Goal: Transaction & Acquisition: Purchase product/service

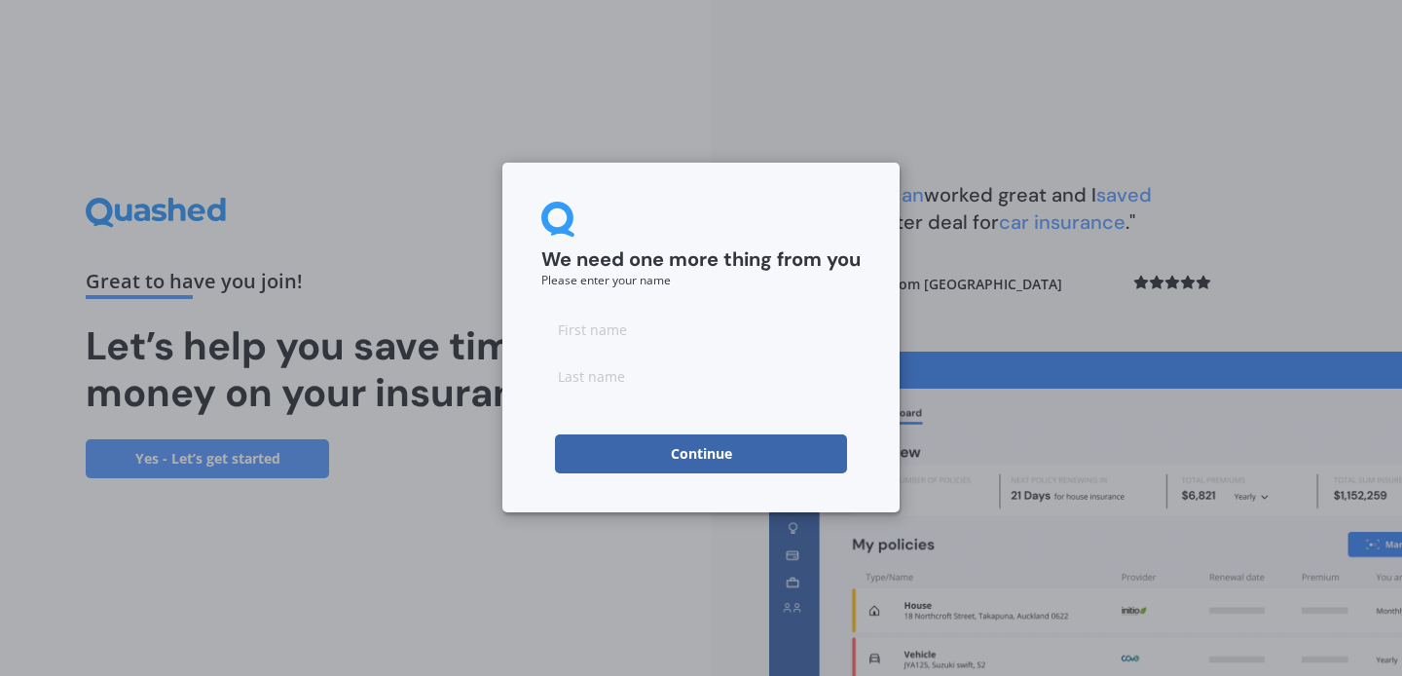
click at [630, 341] on input at bounding box center [700, 329] width 319 height 39
type input "Adem"
type input "Atacocugu"
click at [652, 456] on button "Continue" at bounding box center [701, 453] width 292 height 39
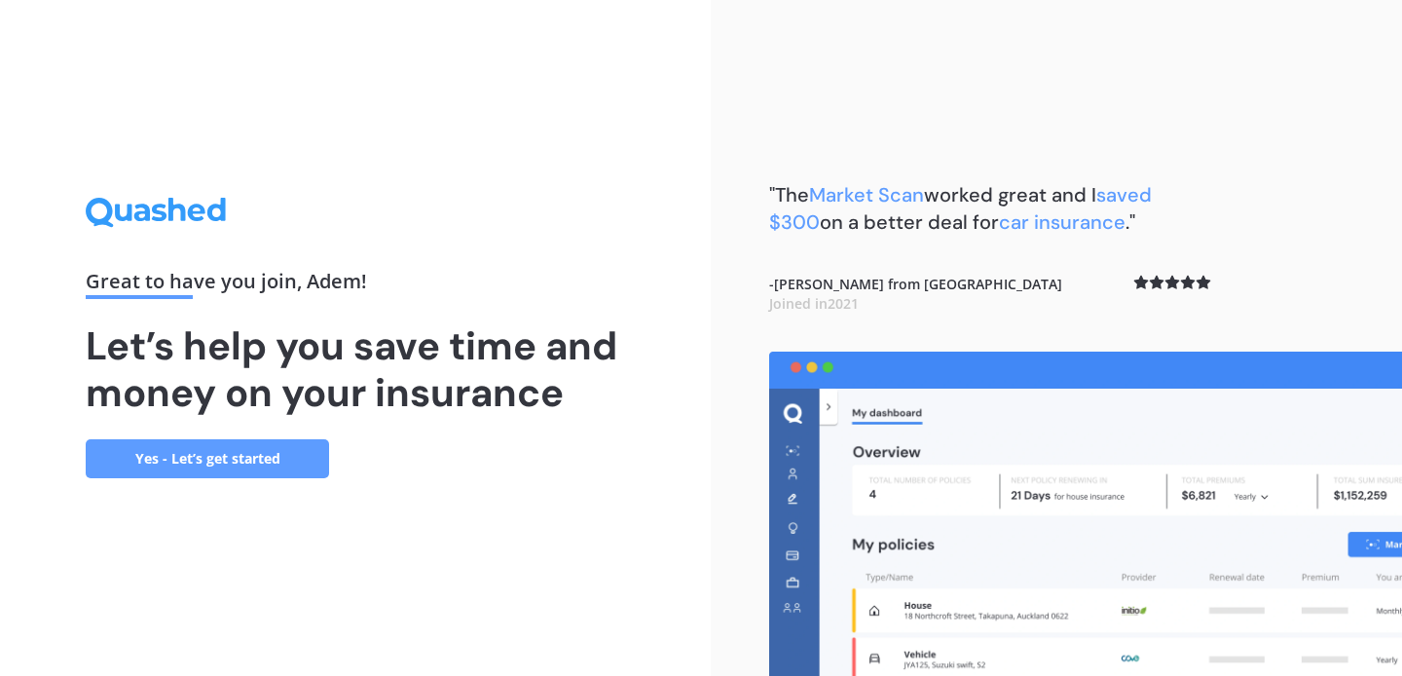
click at [267, 458] on link "Yes - Let’s get started" at bounding box center [207, 458] width 243 height 39
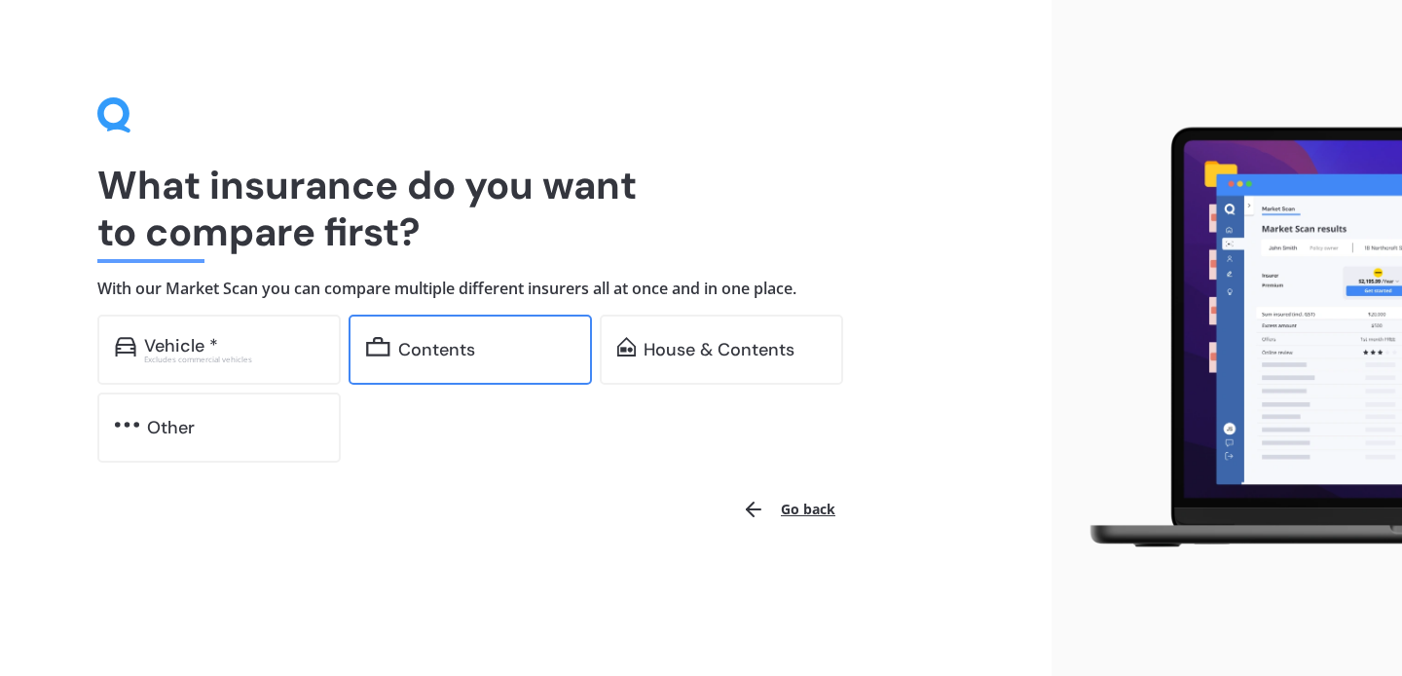
click at [456, 341] on div "Contents" at bounding box center [436, 349] width 77 height 19
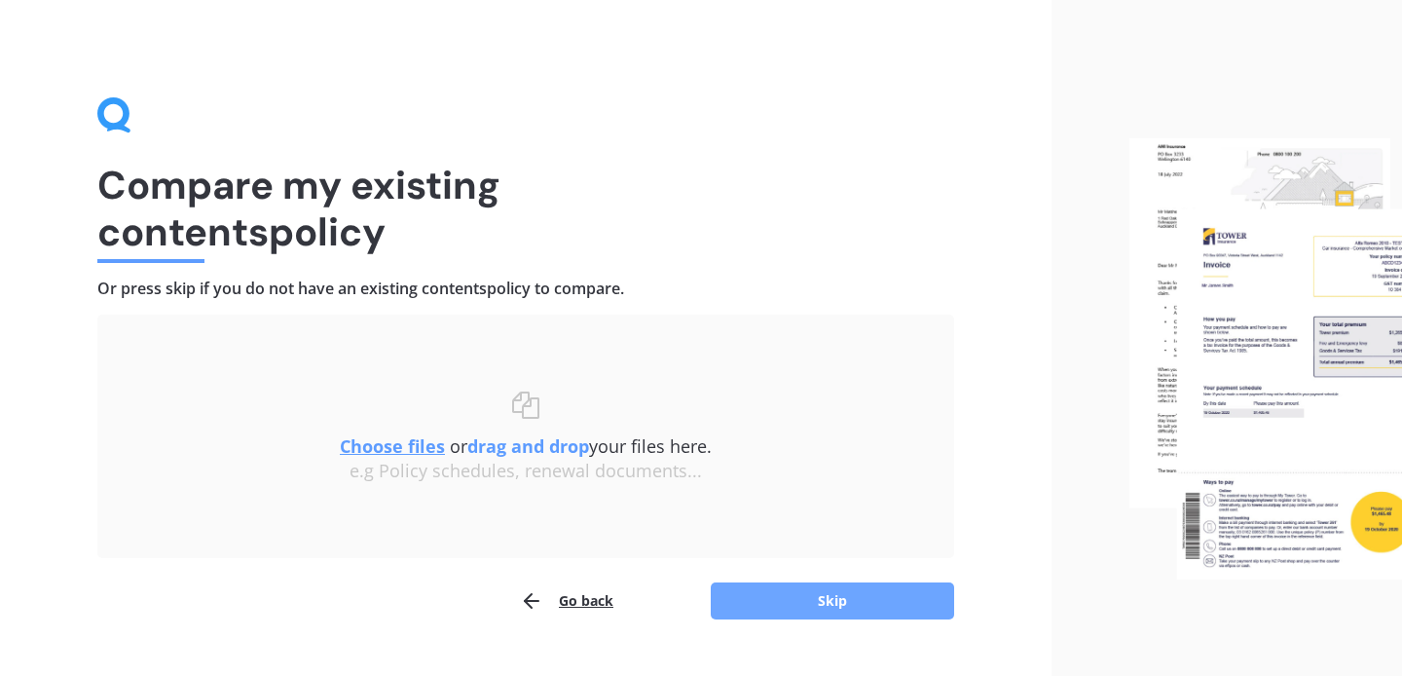
click at [768, 594] on button "Skip" at bounding box center [832, 600] width 243 height 37
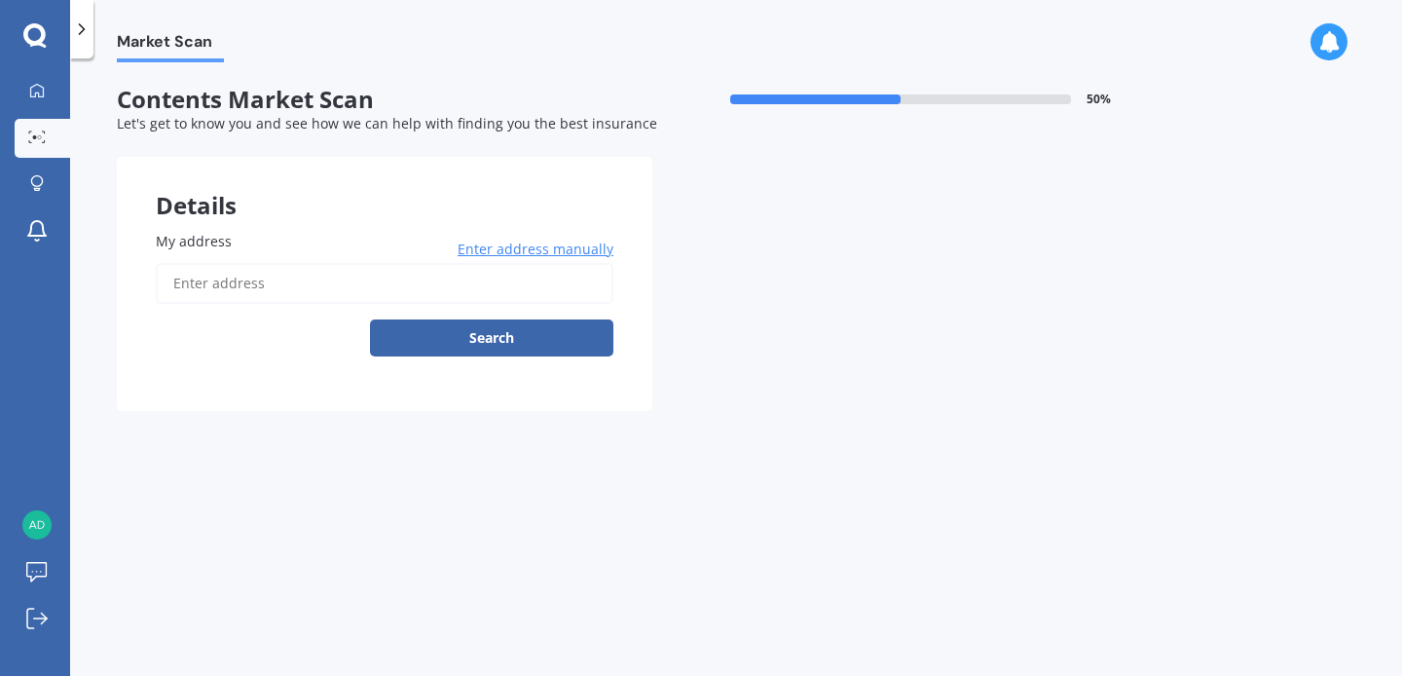
click at [348, 304] on div "Enter address manually Search" at bounding box center [385, 309] width 458 height 93
click at [318, 279] on input "My address" at bounding box center [385, 283] width 458 height 41
type input "[STREET_ADDRESS]"
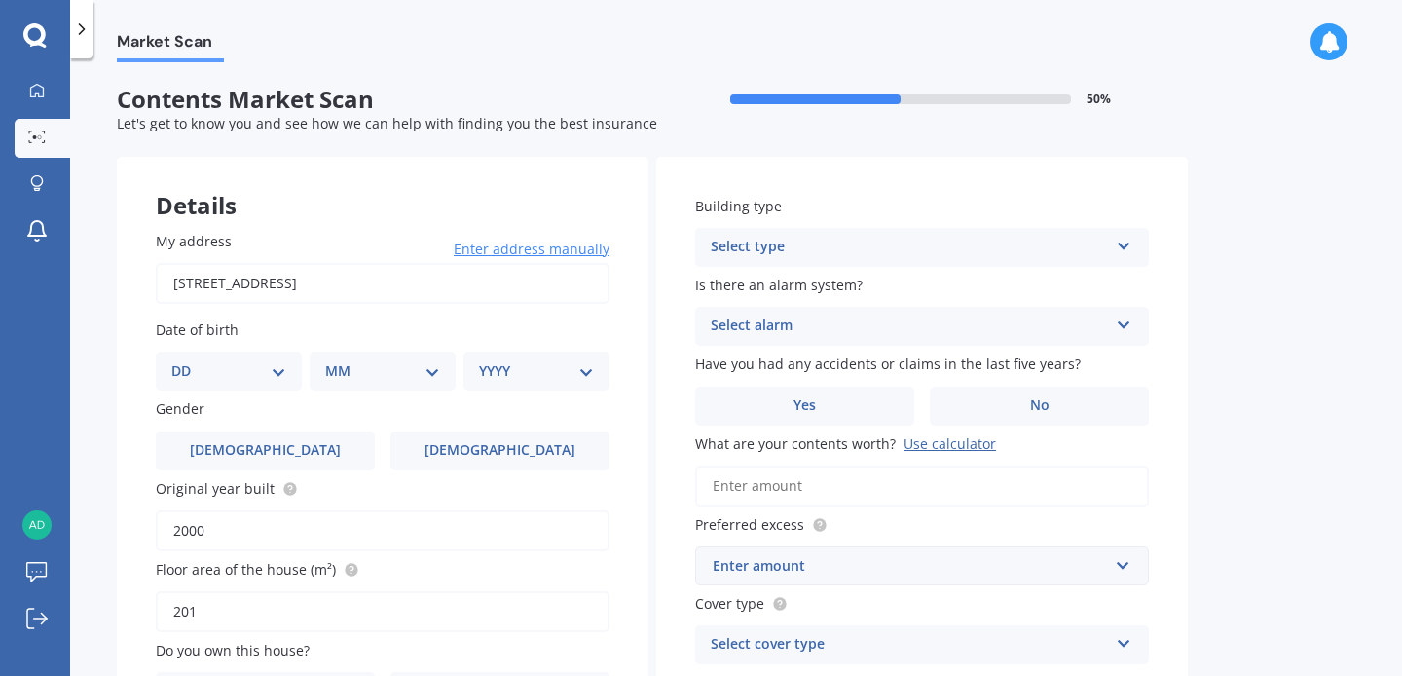
click at [254, 376] on select "DD 01 02 03 04 05 06 07 08 09 10 11 12 13 14 15 16 17 18 19 20 21 22 23 24 25 2…" at bounding box center [228, 370] width 115 height 21
select select "04"
click at [187, 360] on select "DD 01 02 03 04 05 06 07 08 09 10 11 12 13 14 15 16 17 18 19 20 21 22 23 24 25 2…" at bounding box center [228, 370] width 115 height 21
click at [406, 366] on select "MM 01 02 03 04 05 06 07 08 09 10 11 12" at bounding box center [386, 370] width 107 height 21
select select "01"
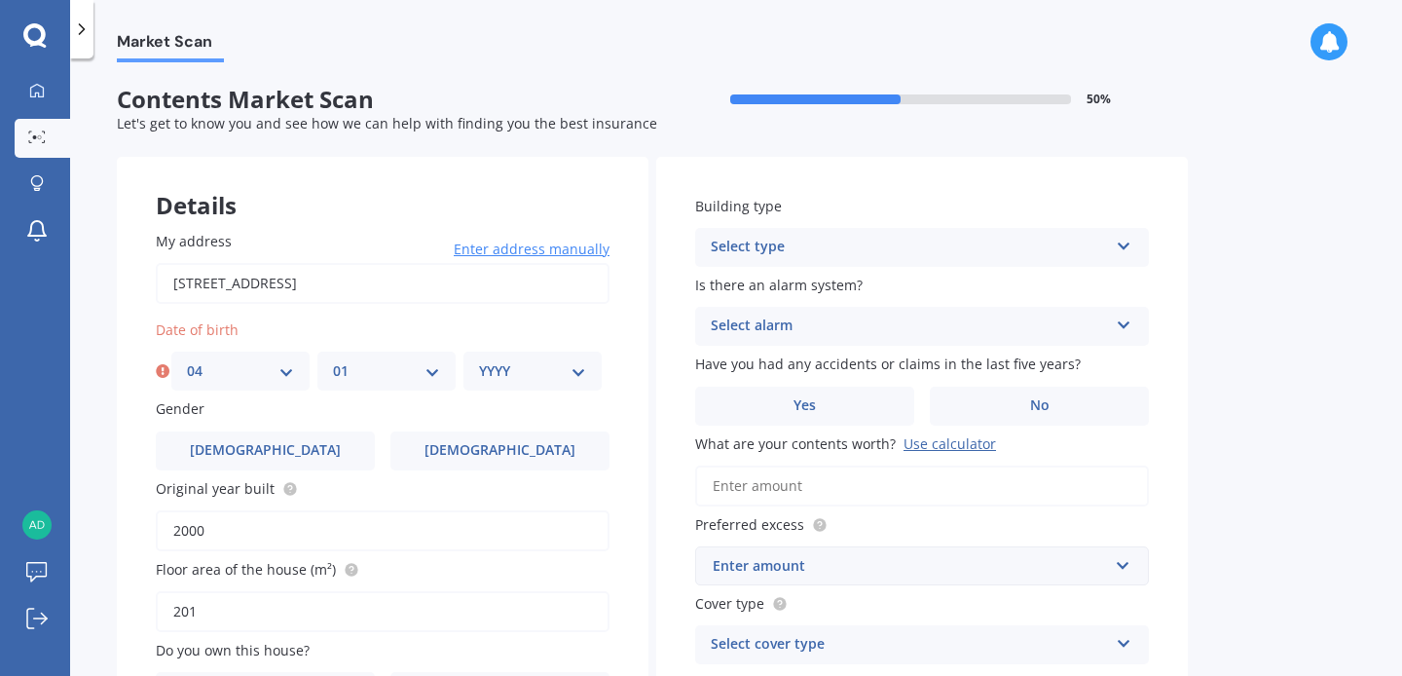
click at [333, 360] on select "MM 01 02 03 04 05 06 07 08 09 10 11 12" at bounding box center [386, 370] width 107 height 21
click at [509, 374] on select "YYYY 2009 2008 2007 2006 2005 2004 2003 2002 2001 2000 1999 1998 1997 1996 1995…" at bounding box center [532, 370] width 107 height 21
select select "2005"
click at [479, 360] on select "YYYY 2009 2008 2007 2006 2005 2004 2003 2002 2001 2000 1999 1998 1997 1996 1995…" at bounding box center [532, 370] width 107 height 21
click at [322, 459] on label "[DEMOGRAPHIC_DATA]" at bounding box center [265, 450] width 219 height 39
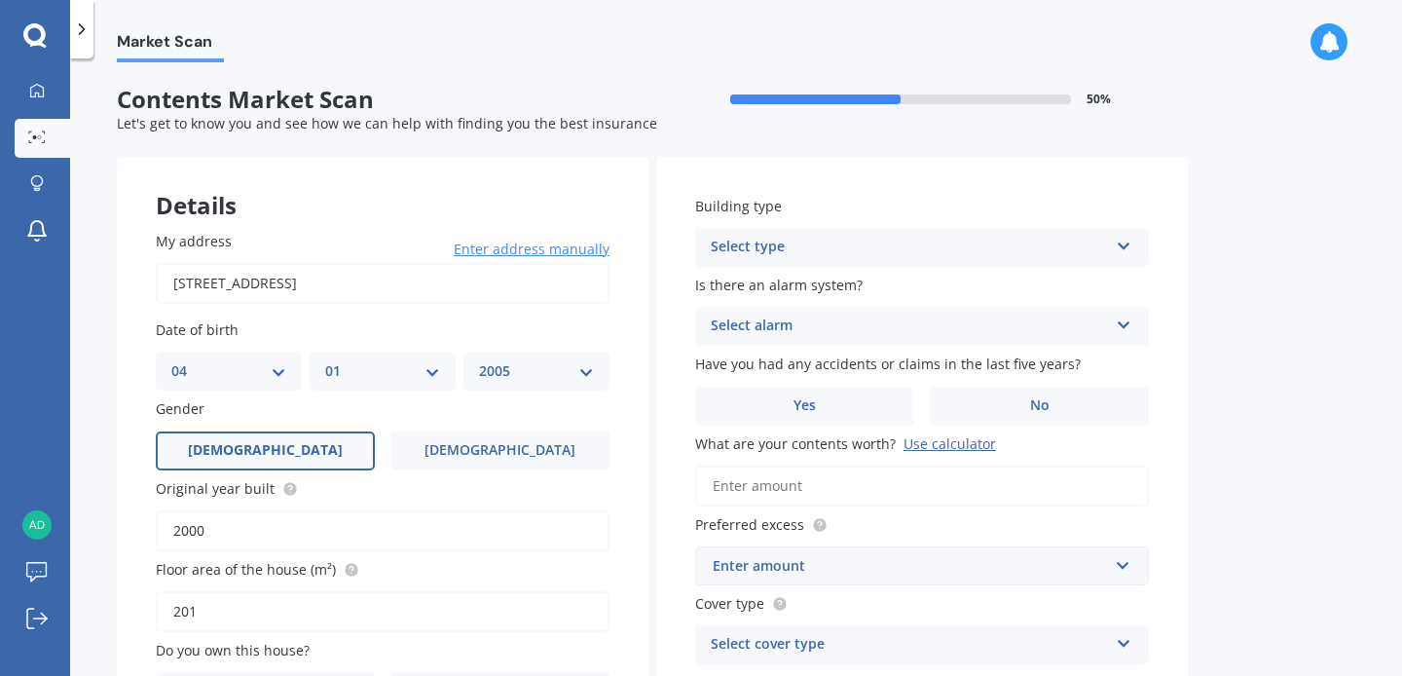
click at [0, 0] on input "[DEMOGRAPHIC_DATA]" at bounding box center [0, 0] width 0 height 0
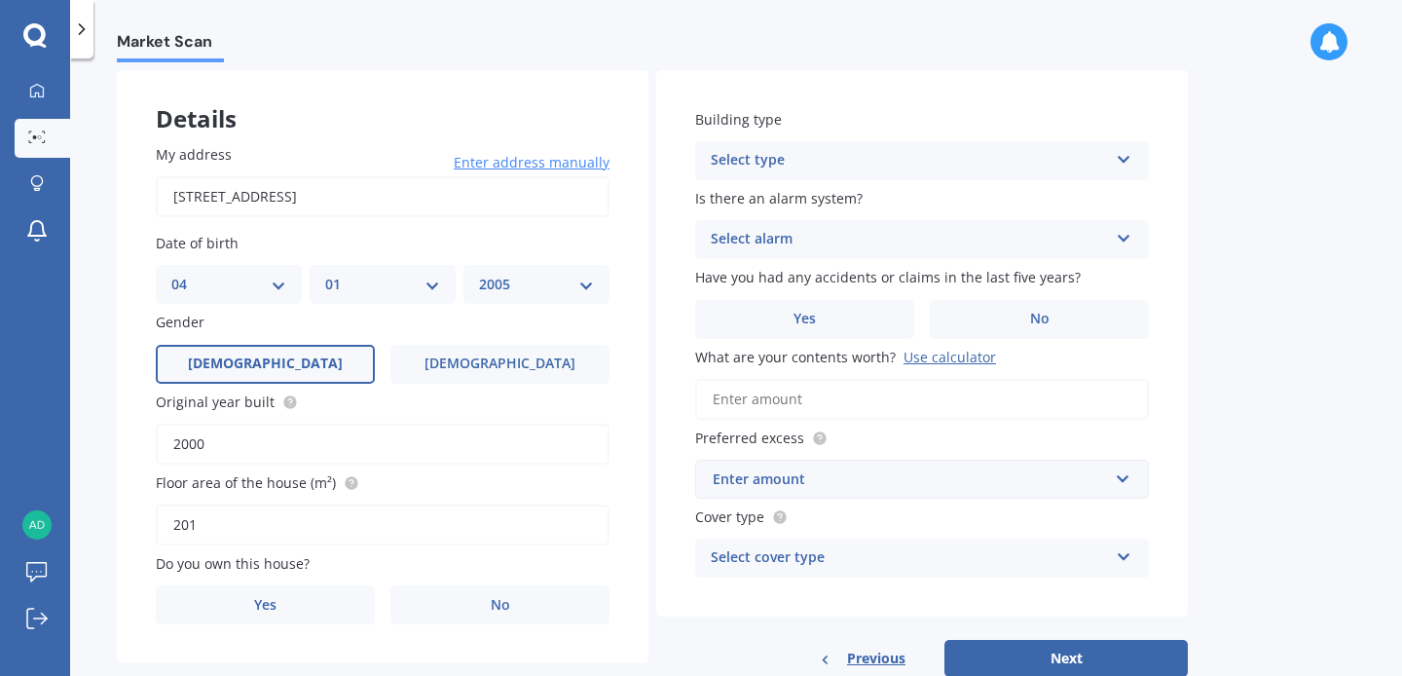
scroll to position [138, 0]
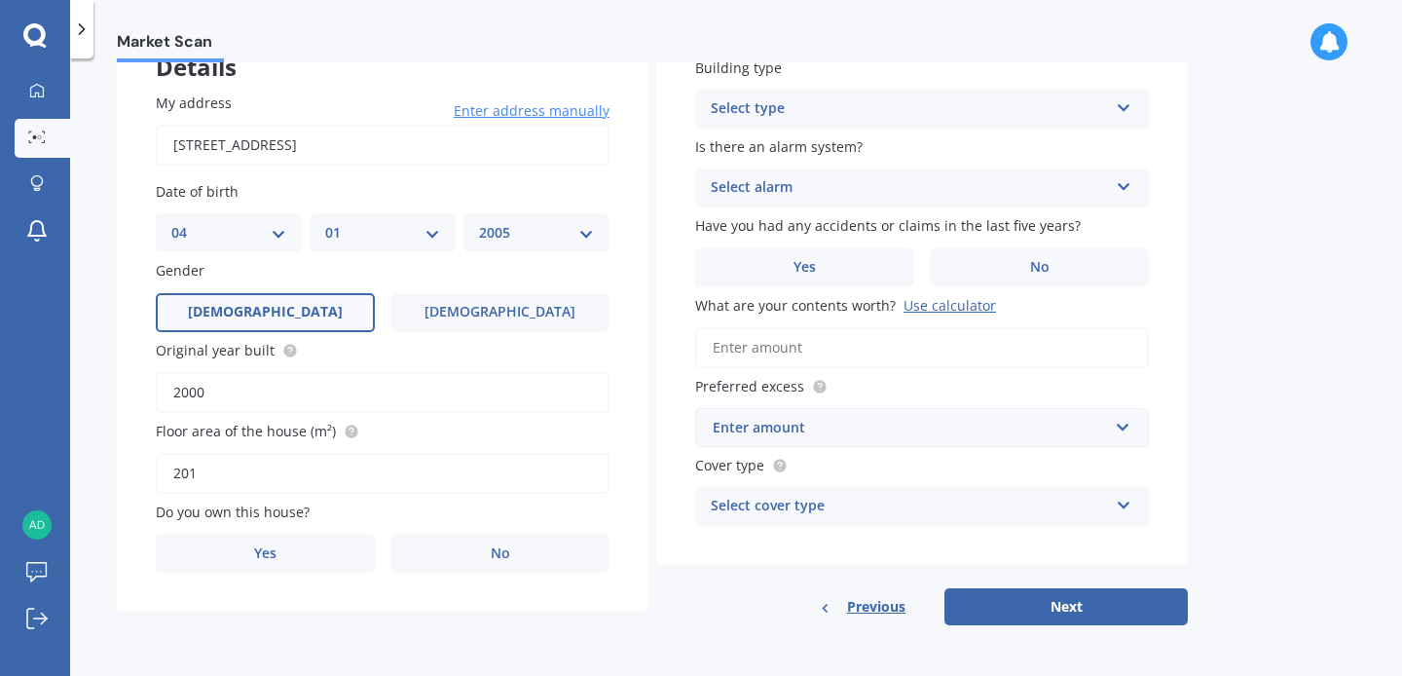
click at [762, 112] on div "Select type" at bounding box center [909, 108] width 397 height 23
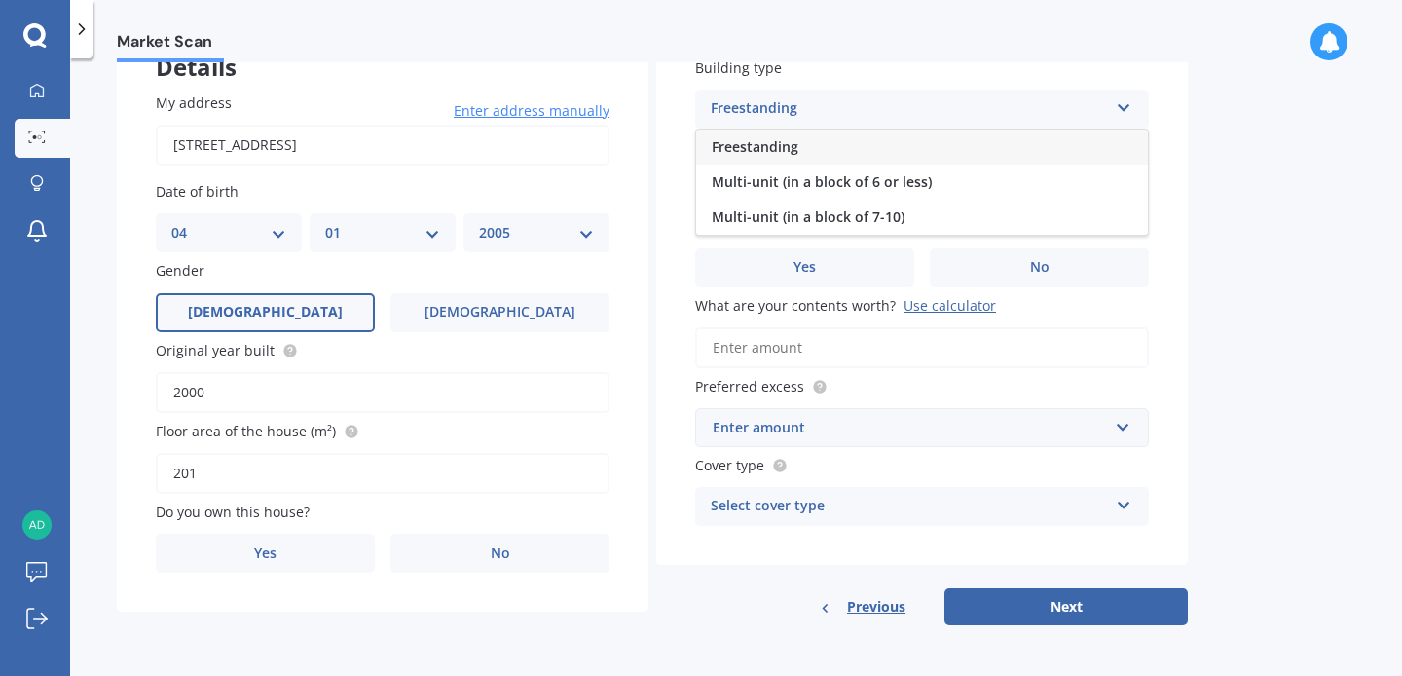
click at [764, 111] on div "Freestanding" at bounding box center [909, 108] width 397 height 23
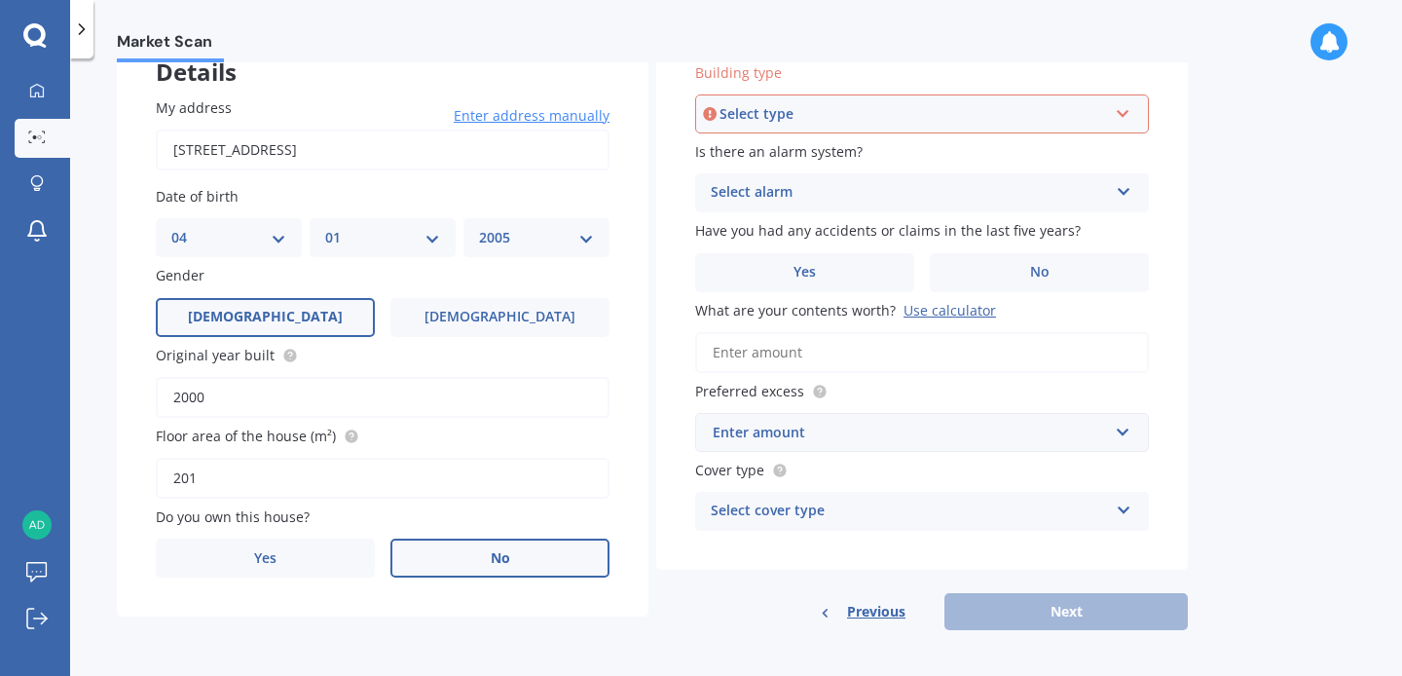
click at [464, 555] on label "No" at bounding box center [499, 557] width 219 height 39
click at [0, 0] on input "No" at bounding box center [0, 0] width 0 height 0
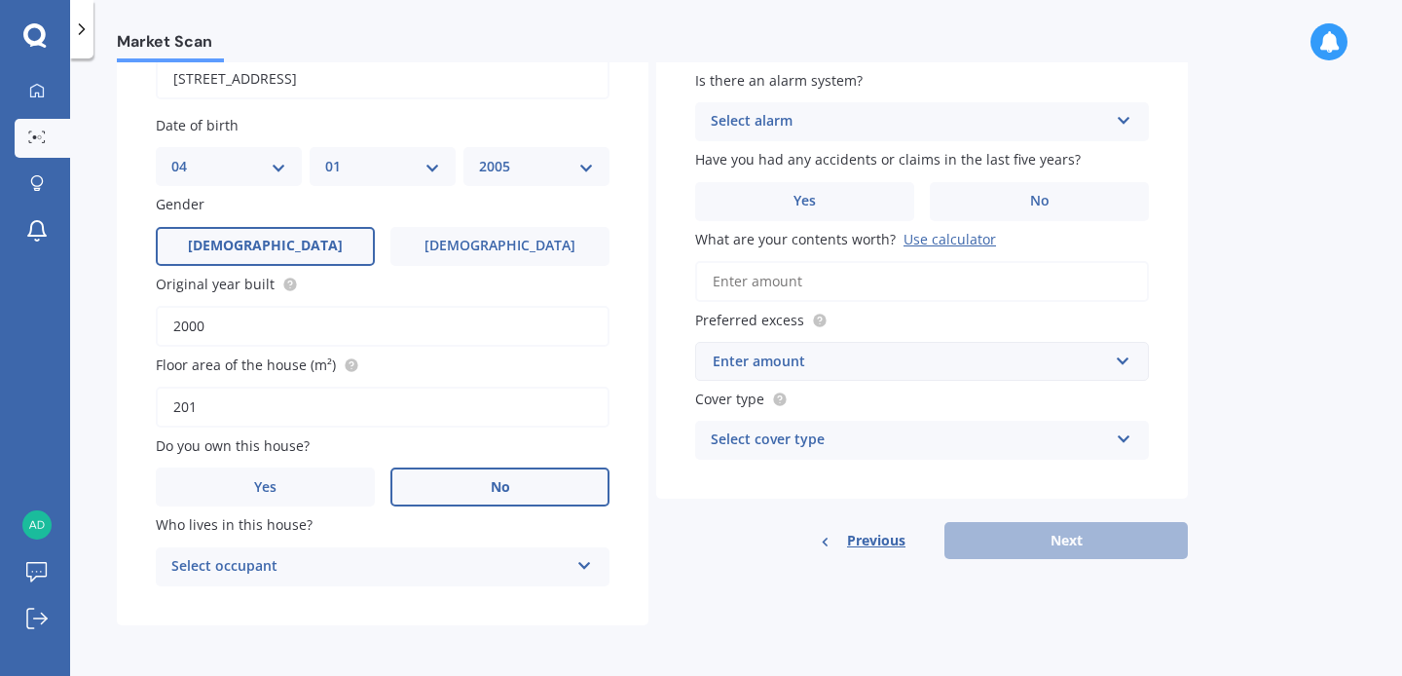
click at [327, 578] on div "Select occupant Tenant" at bounding box center [383, 566] width 454 height 39
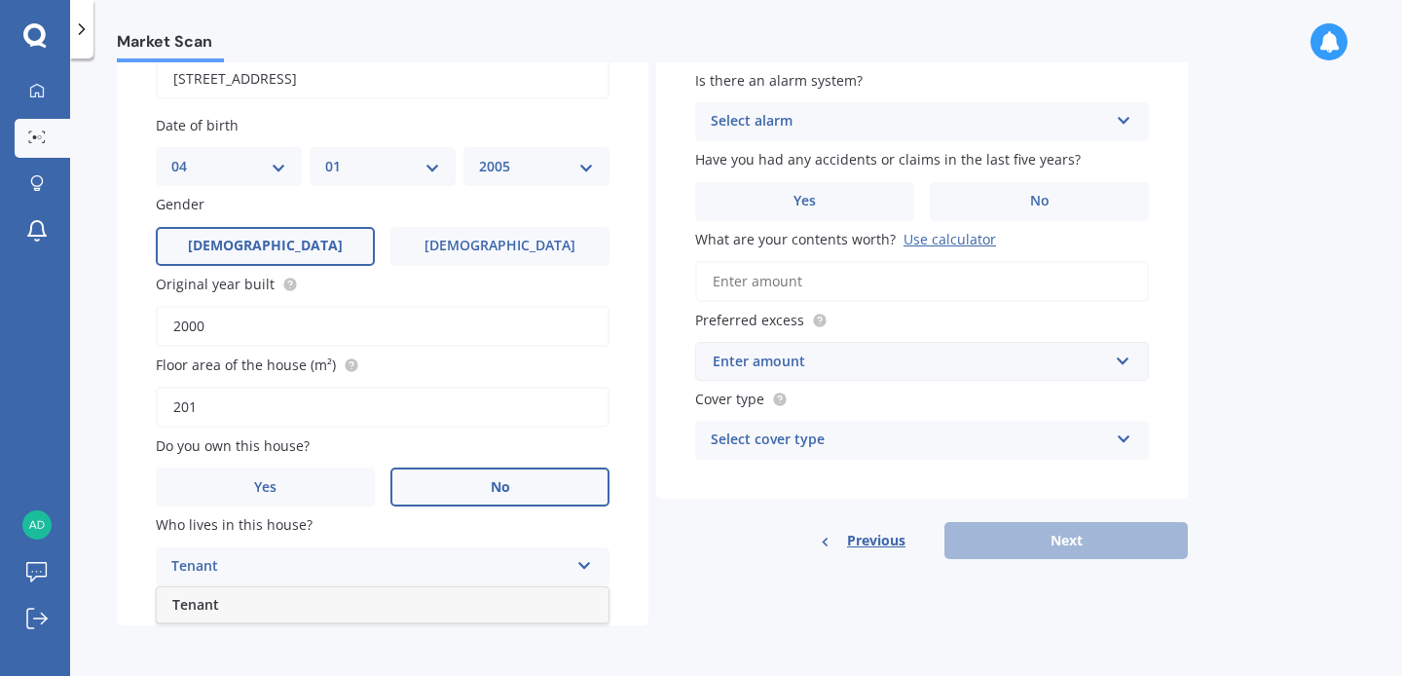
click at [303, 559] on div "Tenant" at bounding box center [369, 566] width 397 height 23
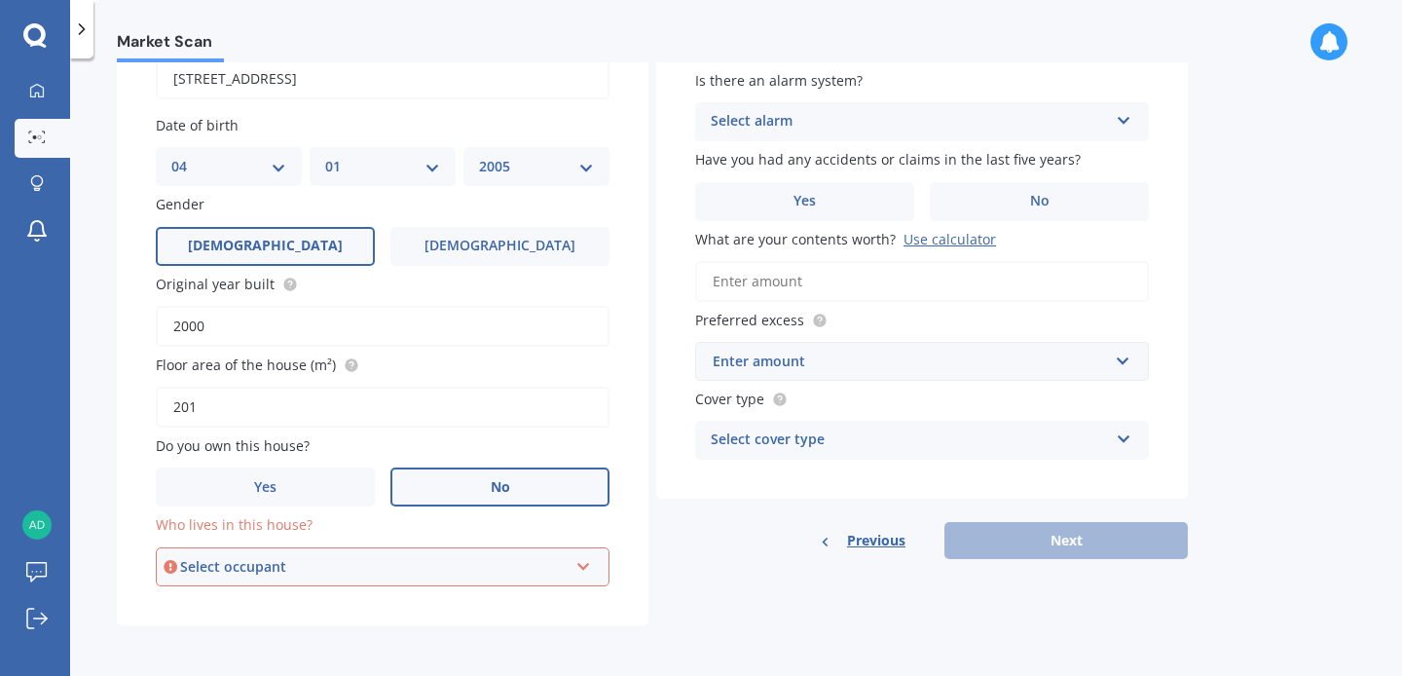
click at [303, 559] on div "Select occupant" at bounding box center [374, 566] width 388 height 21
click at [220, 601] on div "Tenant" at bounding box center [383, 603] width 450 height 35
click at [791, 114] on div "Select alarm" at bounding box center [909, 121] width 397 height 23
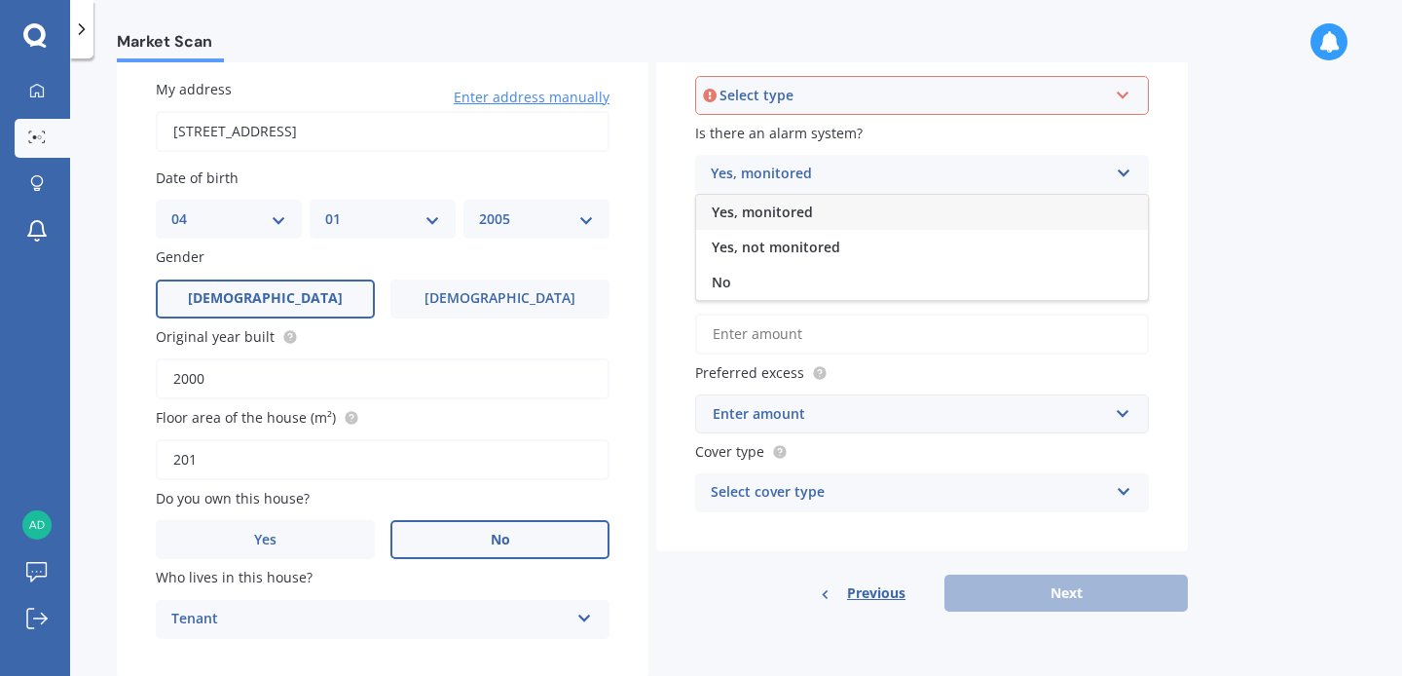
scroll to position [144, 0]
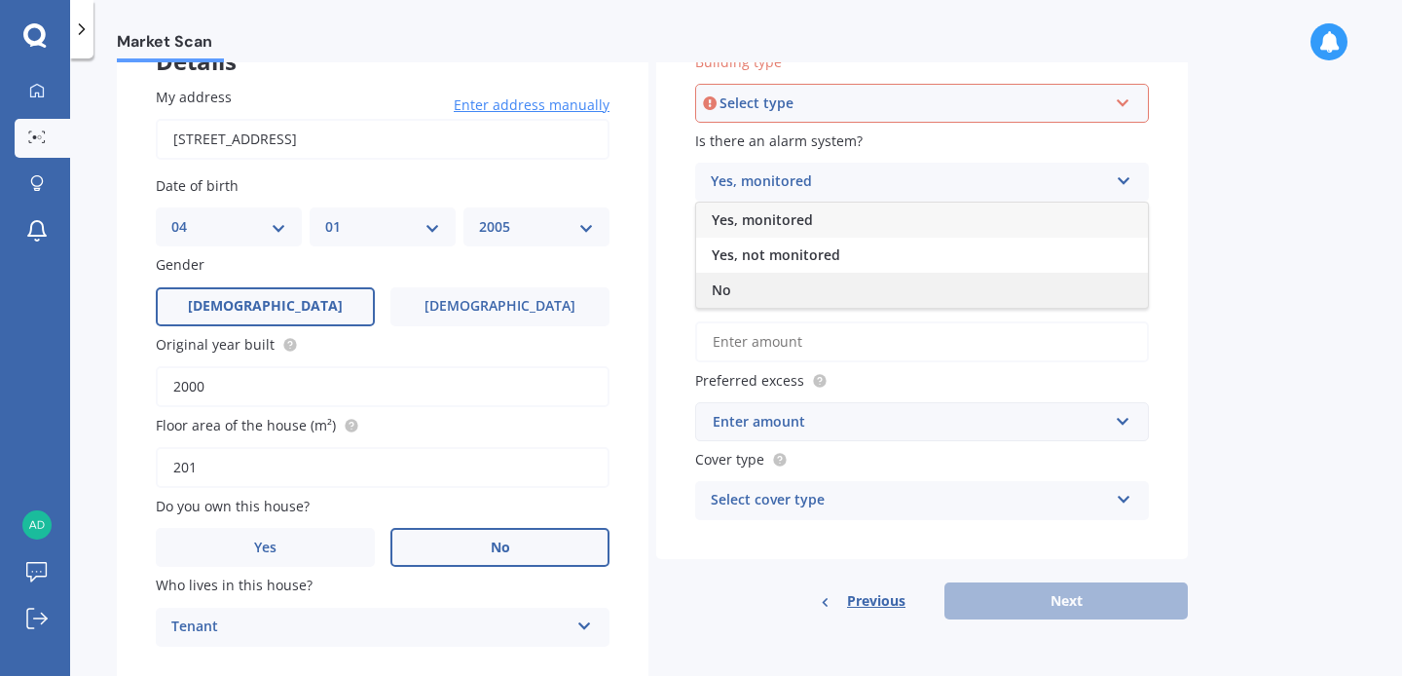
click at [736, 294] on div "No" at bounding box center [922, 290] width 452 height 35
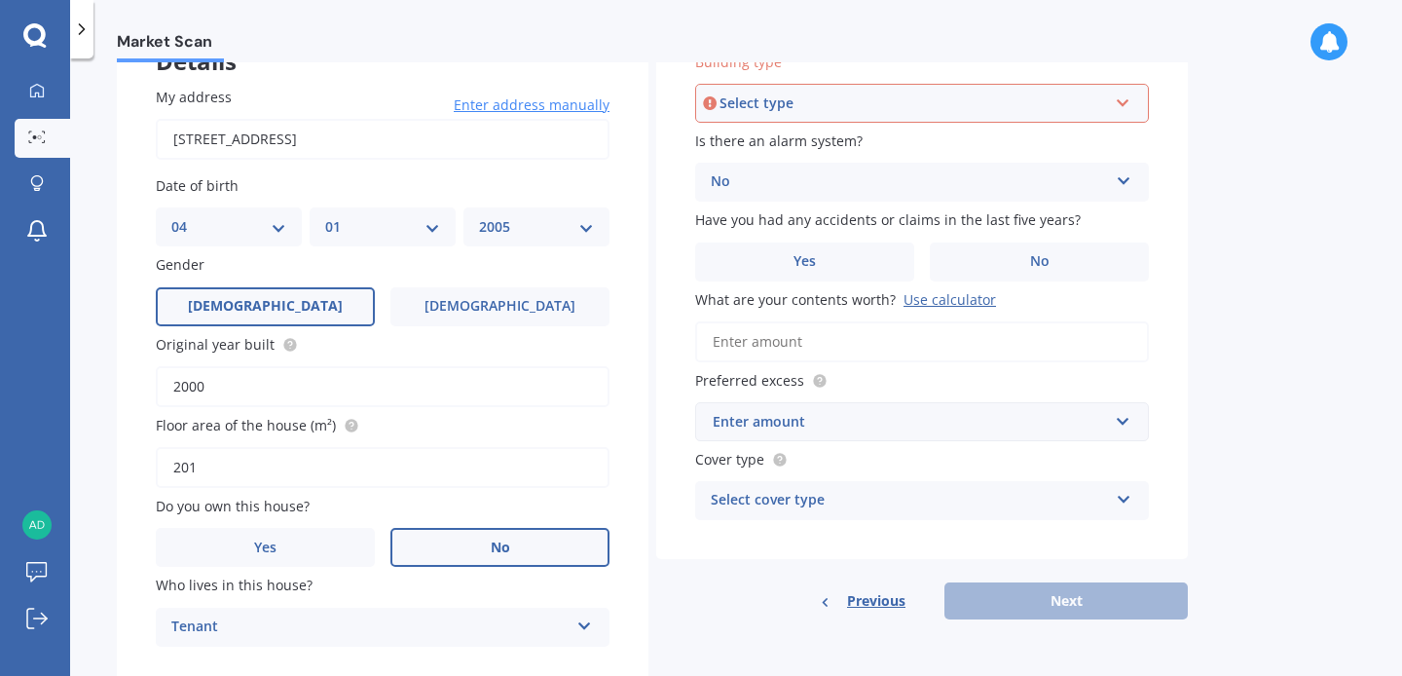
click at [759, 104] on div "Select type" at bounding box center [914, 102] width 388 height 21
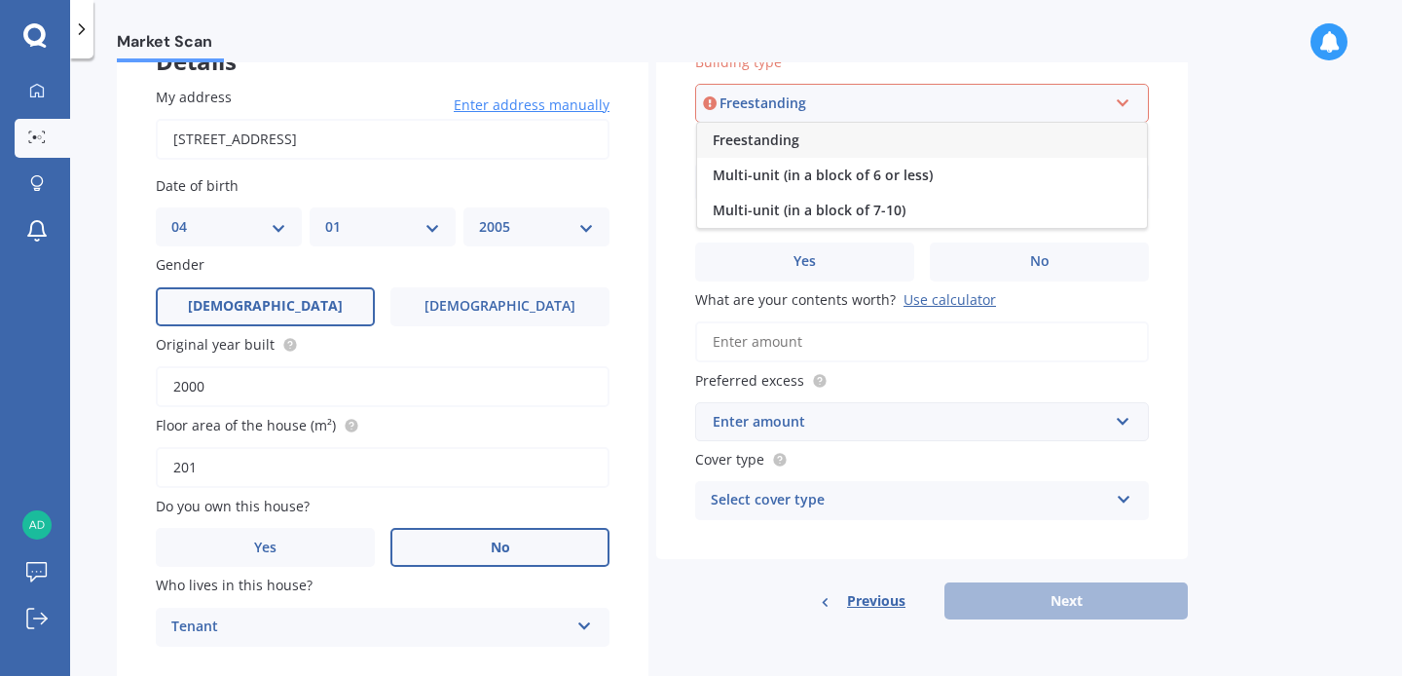
click at [757, 141] on span "Freestanding" at bounding box center [756, 139] width 87 height 18
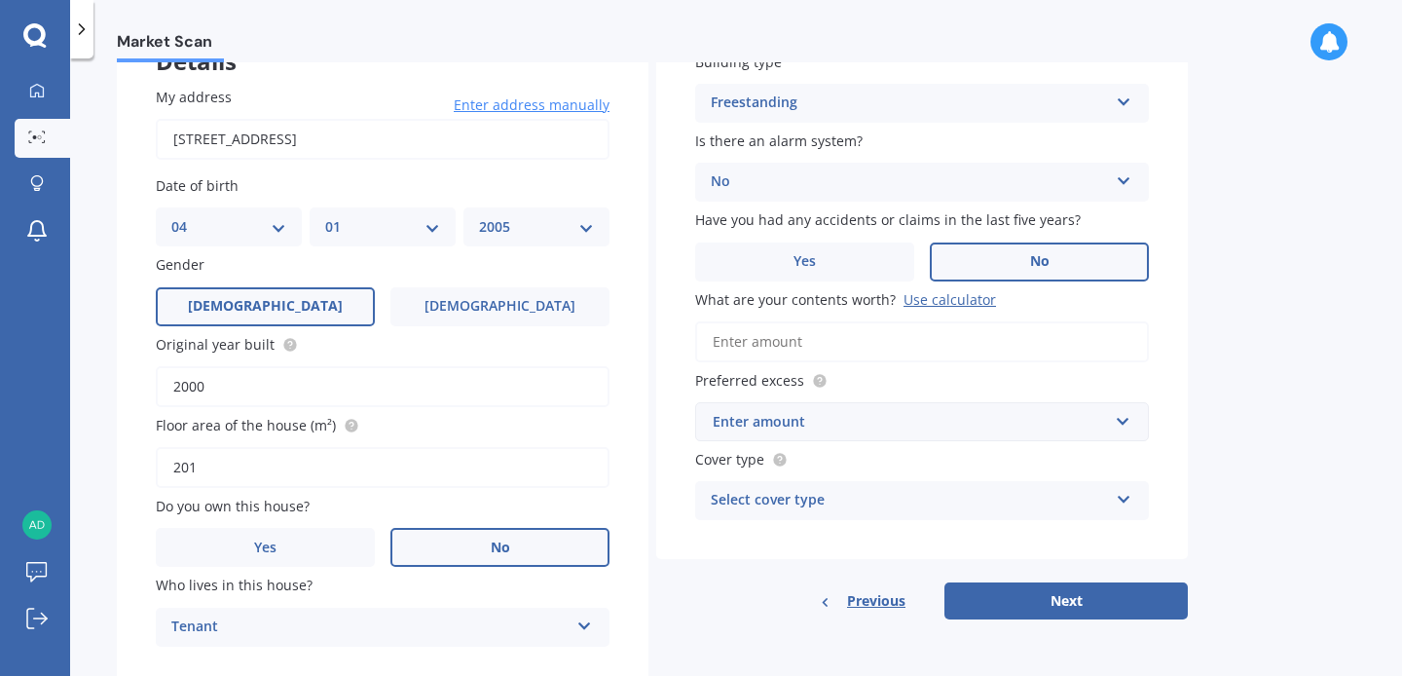
click at [1021, 267] on label "No" at bounding box center [1039, 261] width 219 height 39
click at [0, 0] on input "No" at bounding box center [0, 0] width 0 height 0
click at [831, 333] on input "What are your contents worth? Use calculator" at bounding box center [922, 341] width 454 height 41
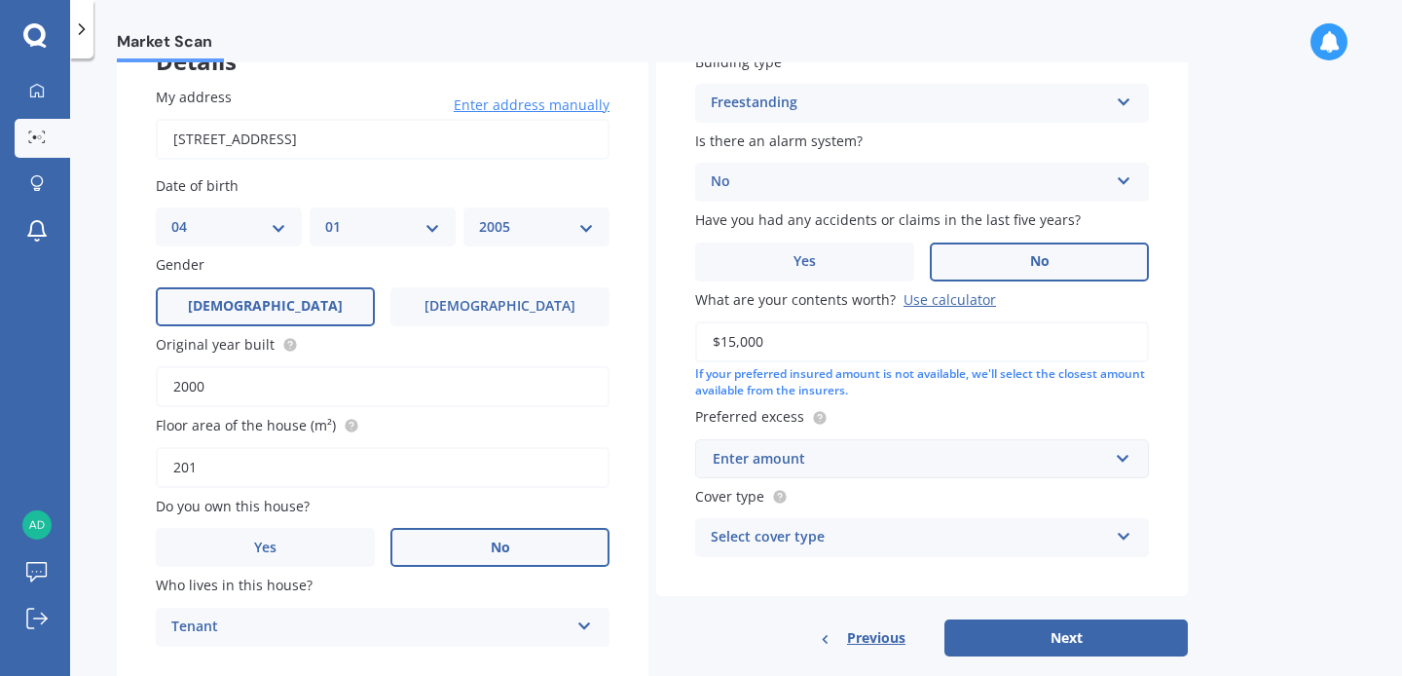
type input "$15,000"
click at [800, 458] on div "Enter amount" at bounding box center [910, 458] width 395 height 21
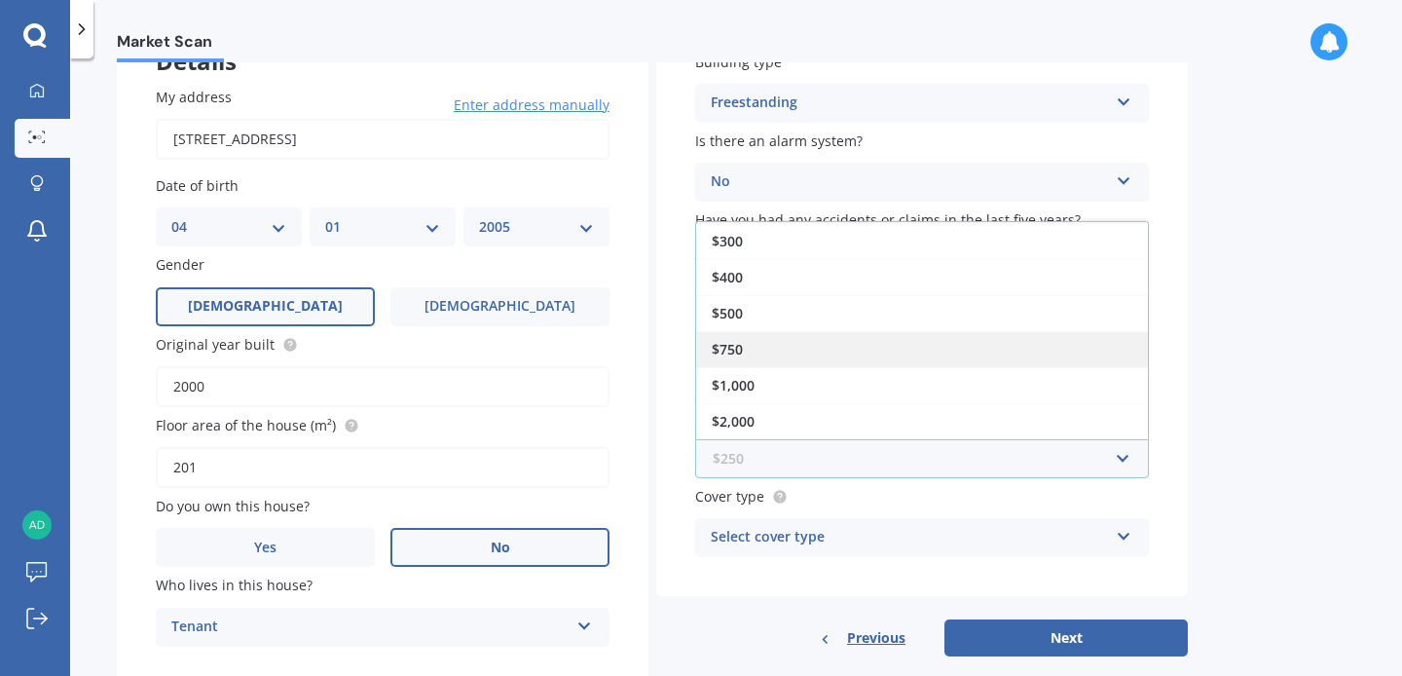
scroll to position [0, 0]
click at [741, 341] on span "$500" at bounding box center [727, 348] width 31 height 18
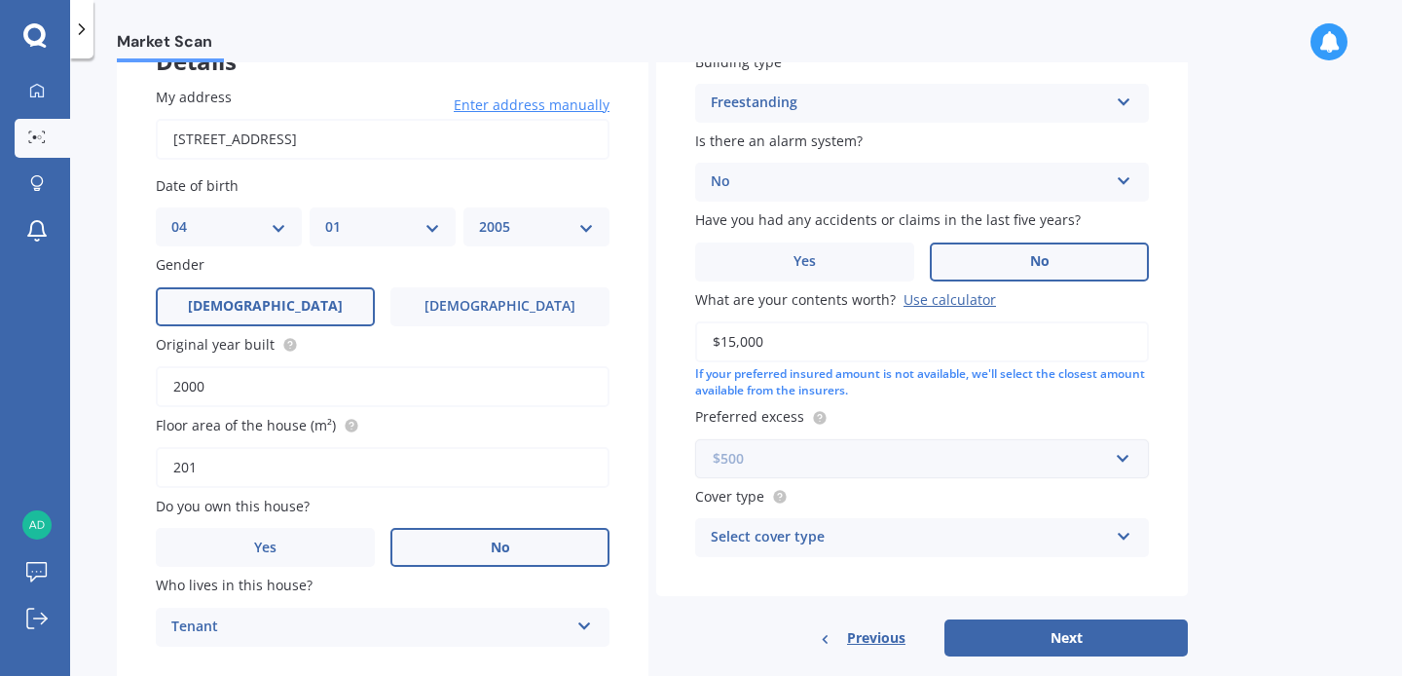
click at [1126, 461] on input "text" at bounding box center [915, 458] width 436 height 37
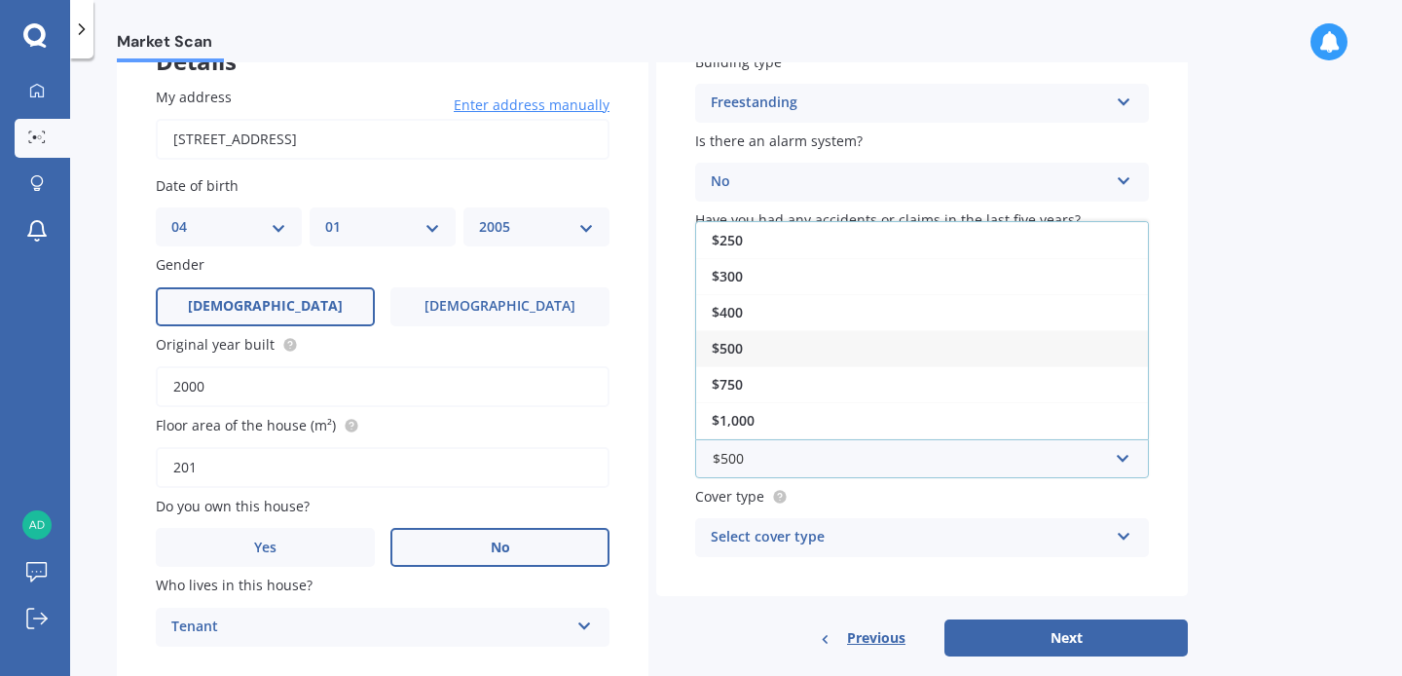
click at [719, 346] on span "$500" at bounding box center [727, 348] width 31 height 18
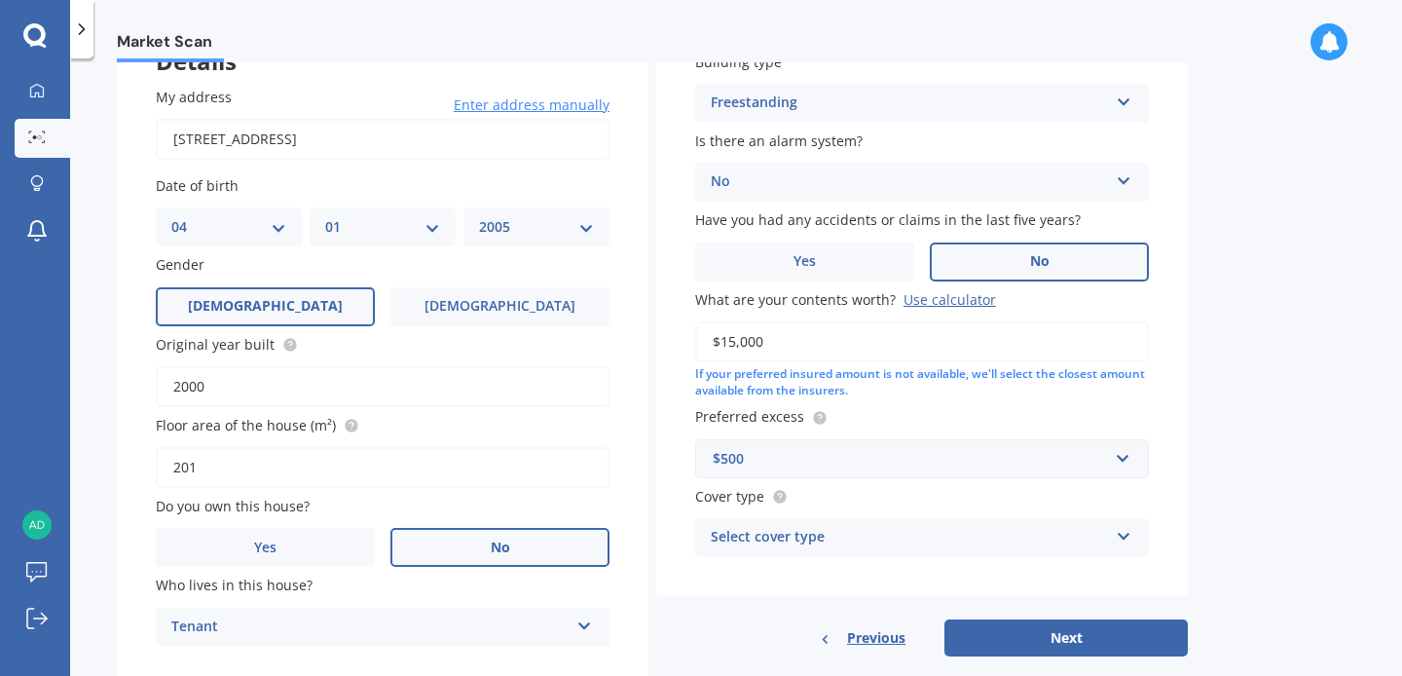
click at [833, 534] on div "Select cover type" at bounding box center [909, 537] width 397 height 23
click at [722, 535] on div "High" at bounding box center [909, 537] width 397 height 23
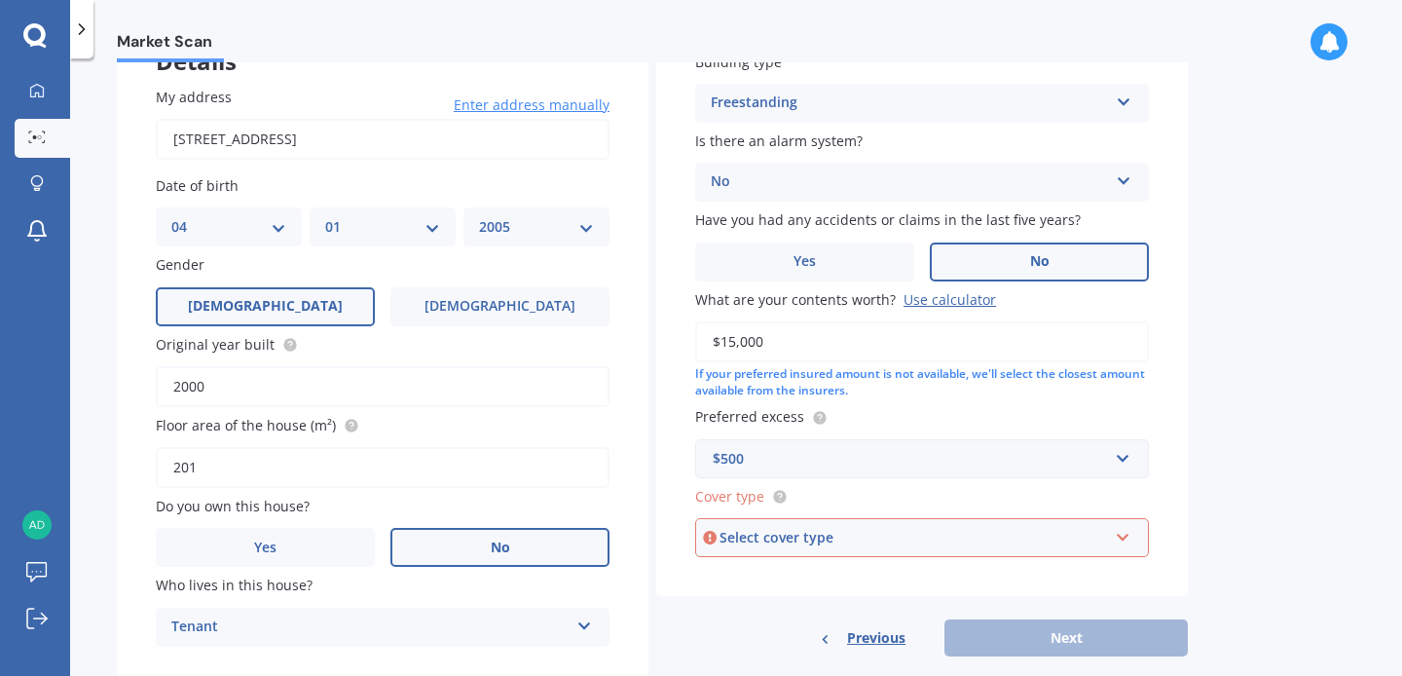
click at [887, 544] on div "Select cover type" at bounding box center [914, 537] width 388 height 21
click at [782, 498] on circle at bounding box center [779, 496] width 13 height 13
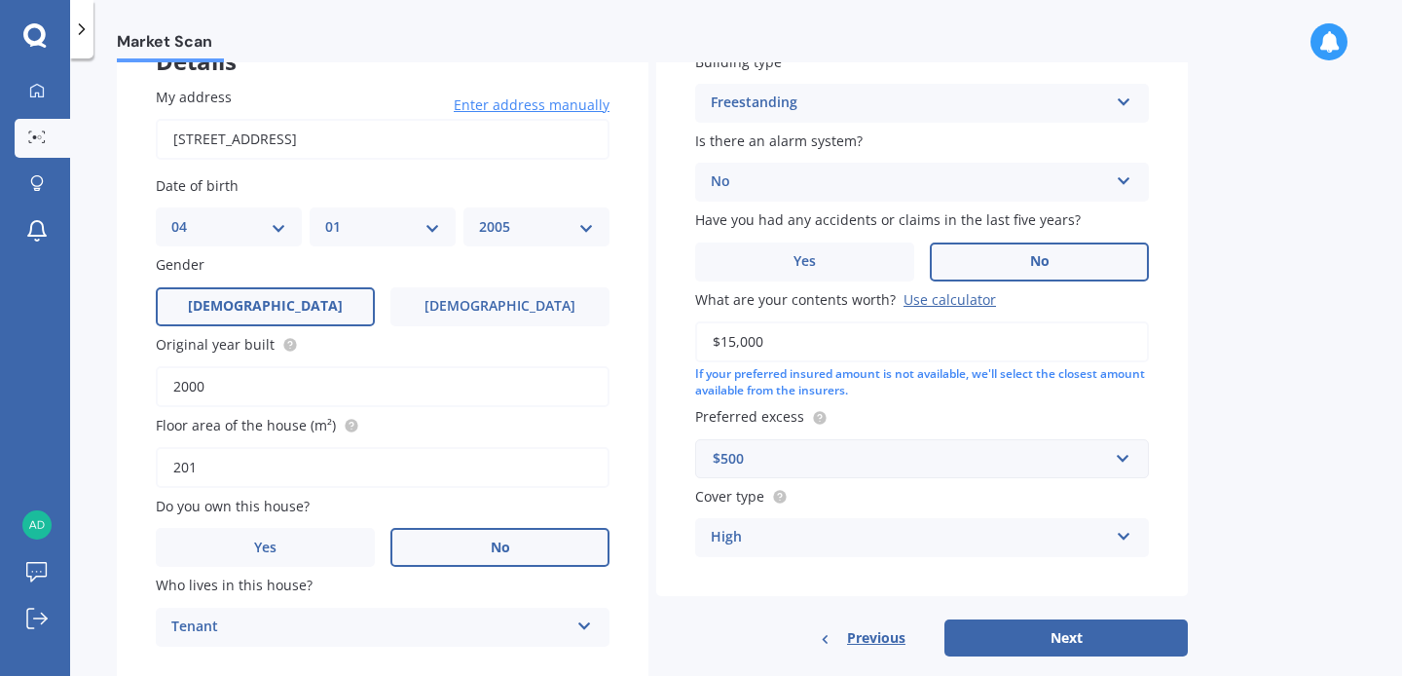
click at [774, 537] on div "High" at bounding box center [909, 537] width 397 height 23
click at [731, 571] on span "High" at bounding box center [727, 575] width 31 height 18
click at [1010, 629] on button "Next" at bounding box center [1065, 637] width 243 height 37
select select "04"
select select "01"
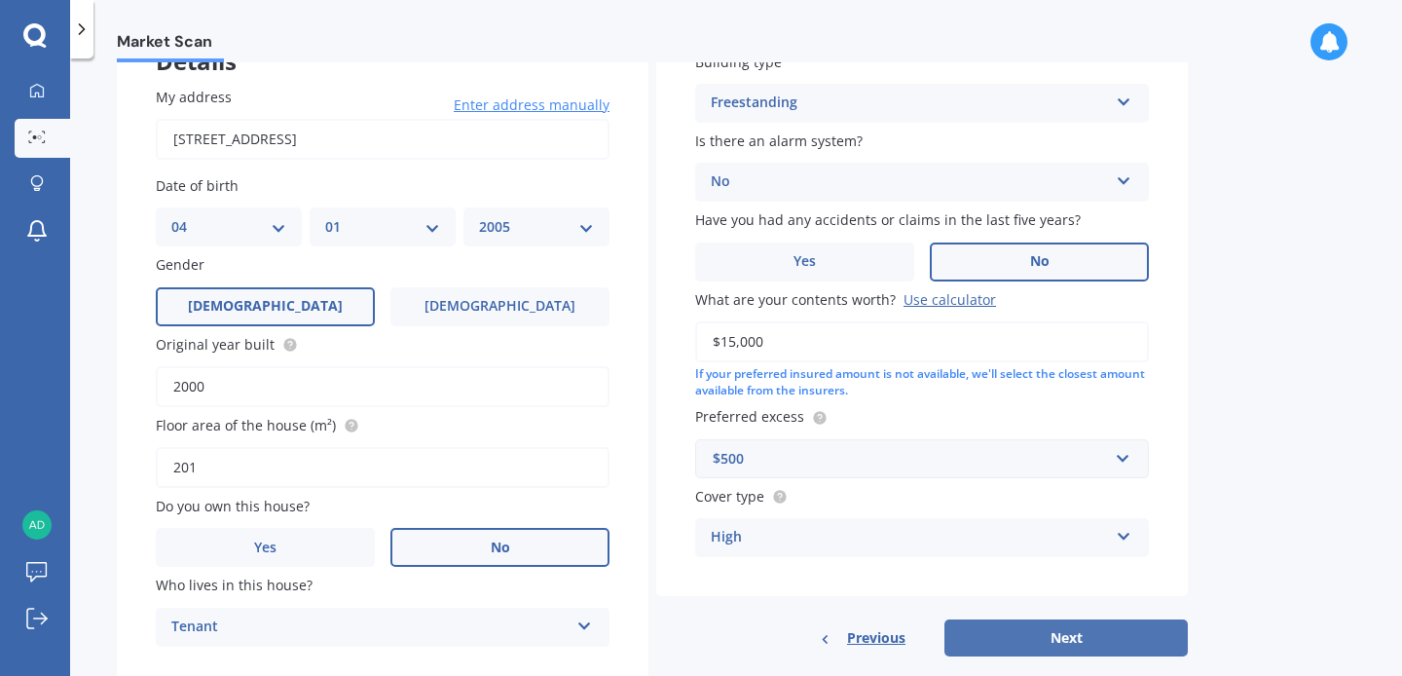
select select "2005"
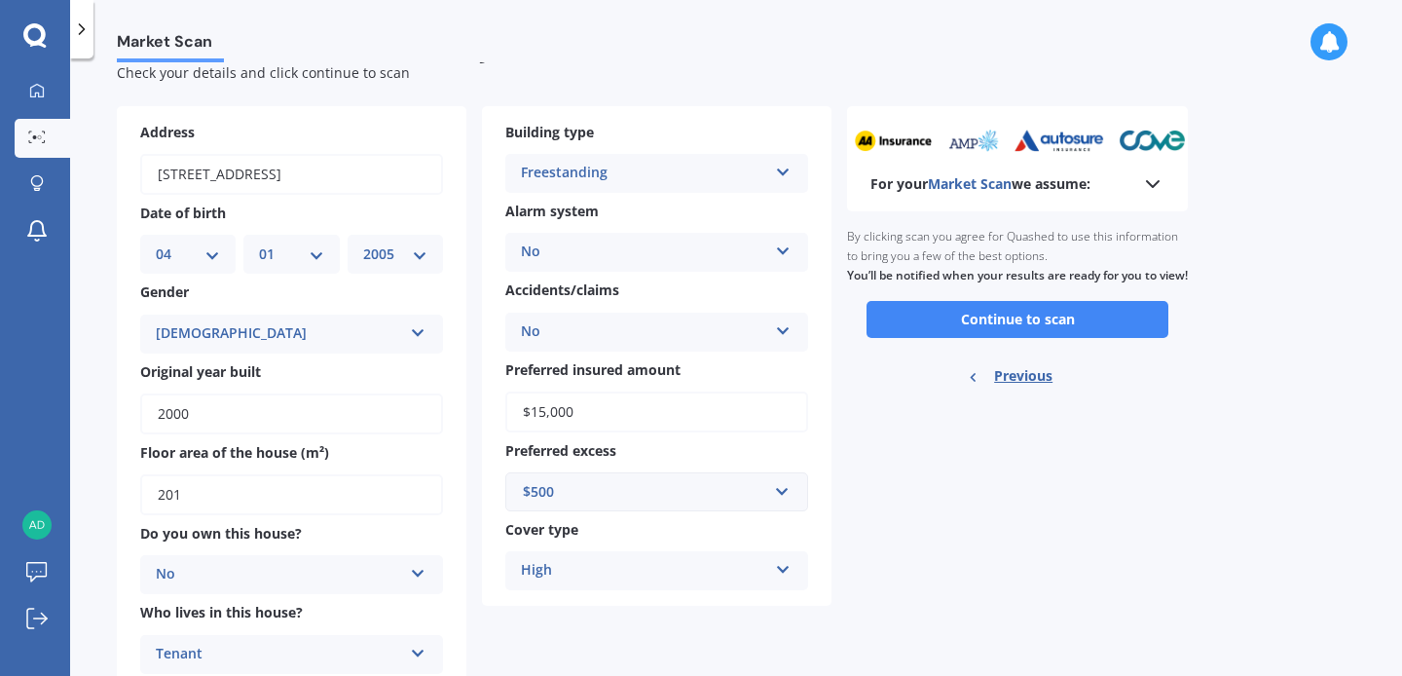
scroll to position [60, 0]
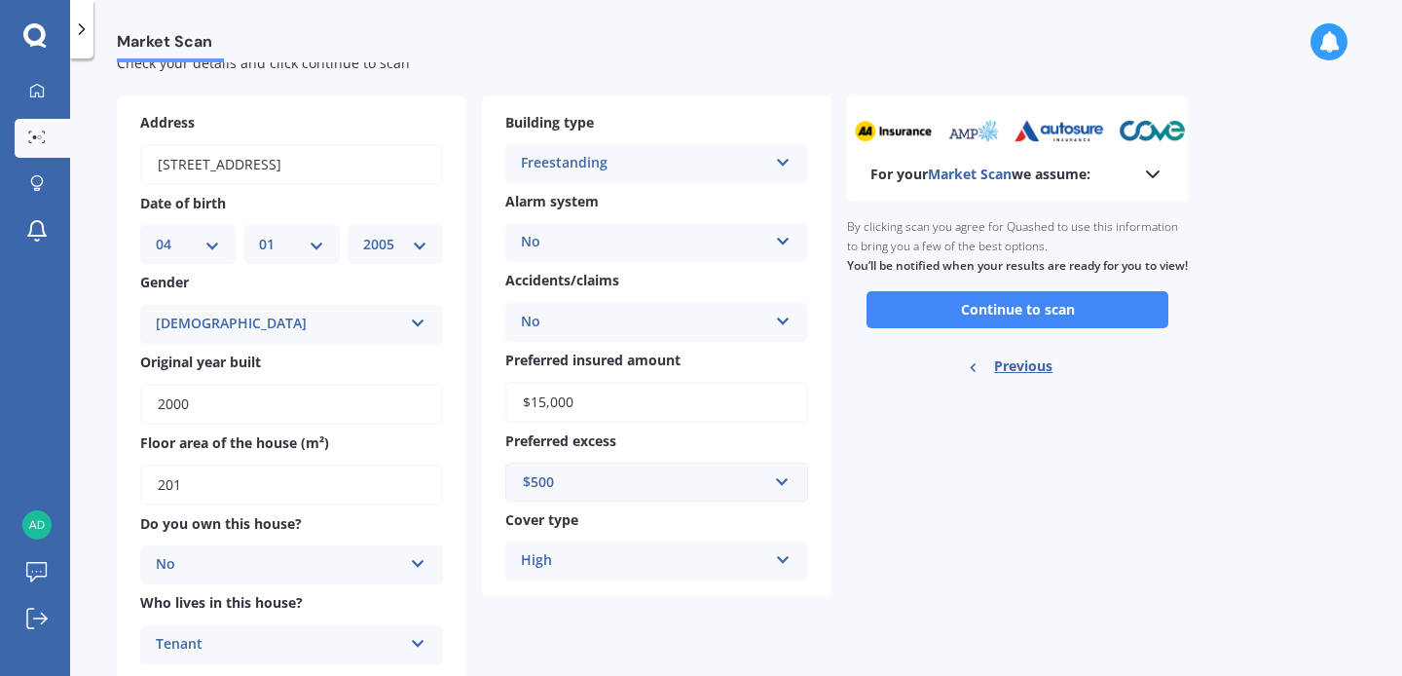
click at [599, 554] on div "High" at bounding box center [644, 560] width 246 height 23
click at [596, 564] on div "High" at bounding box center [644, 560] width 246 height 23
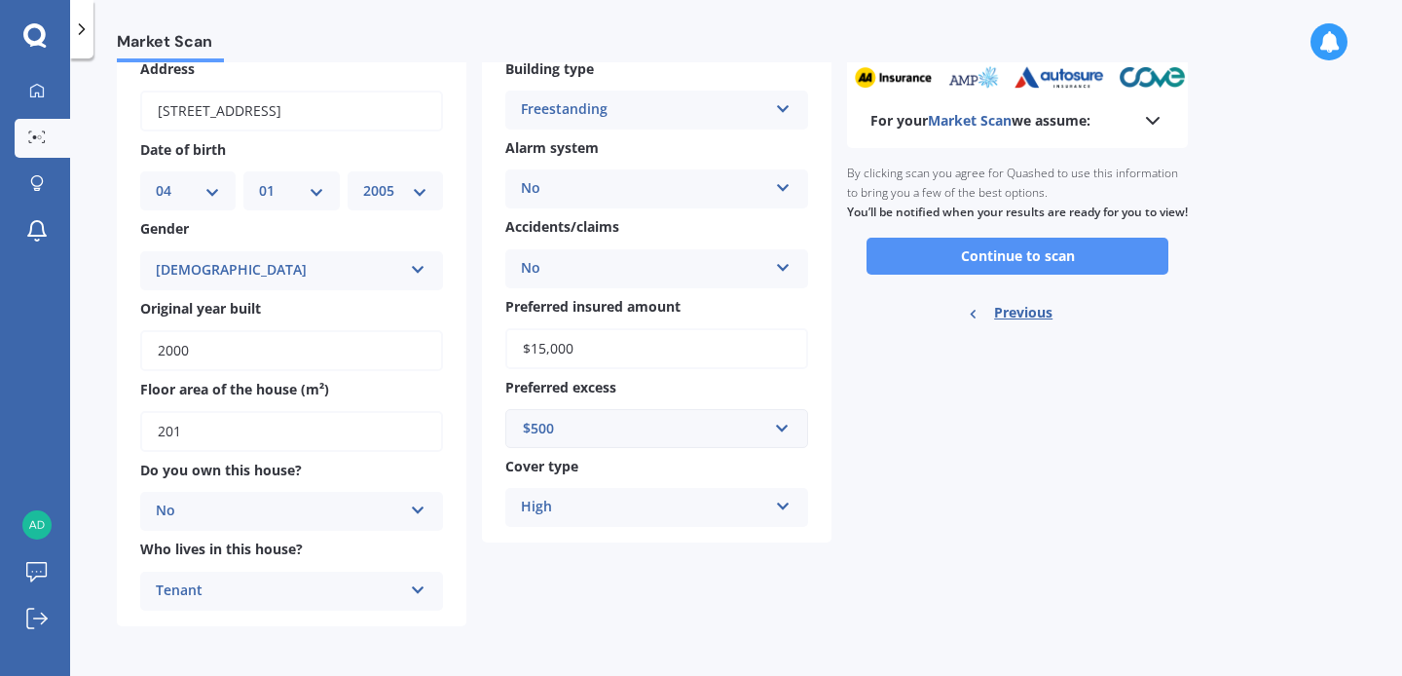
click at [895, 267] on button "Continue to scan" at bounding box center [1018, 256] width 302 height 37
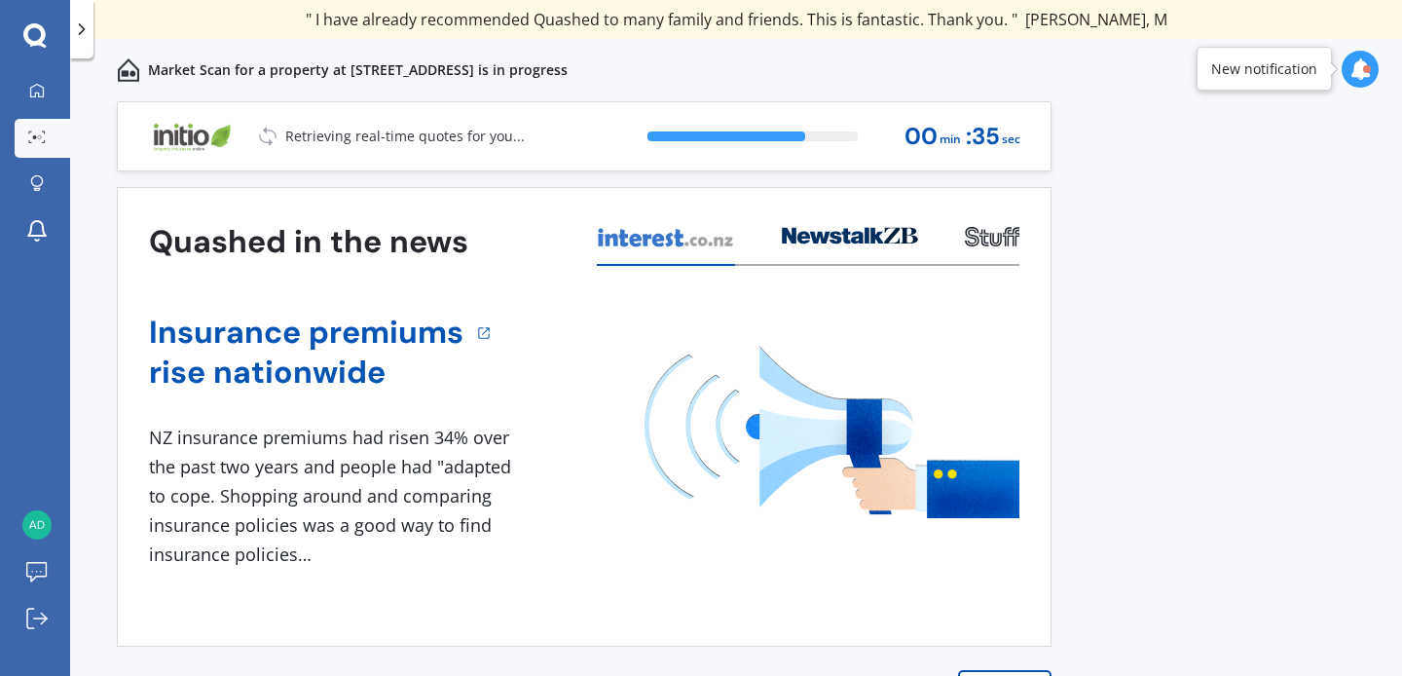
scroll to position [29, 0]
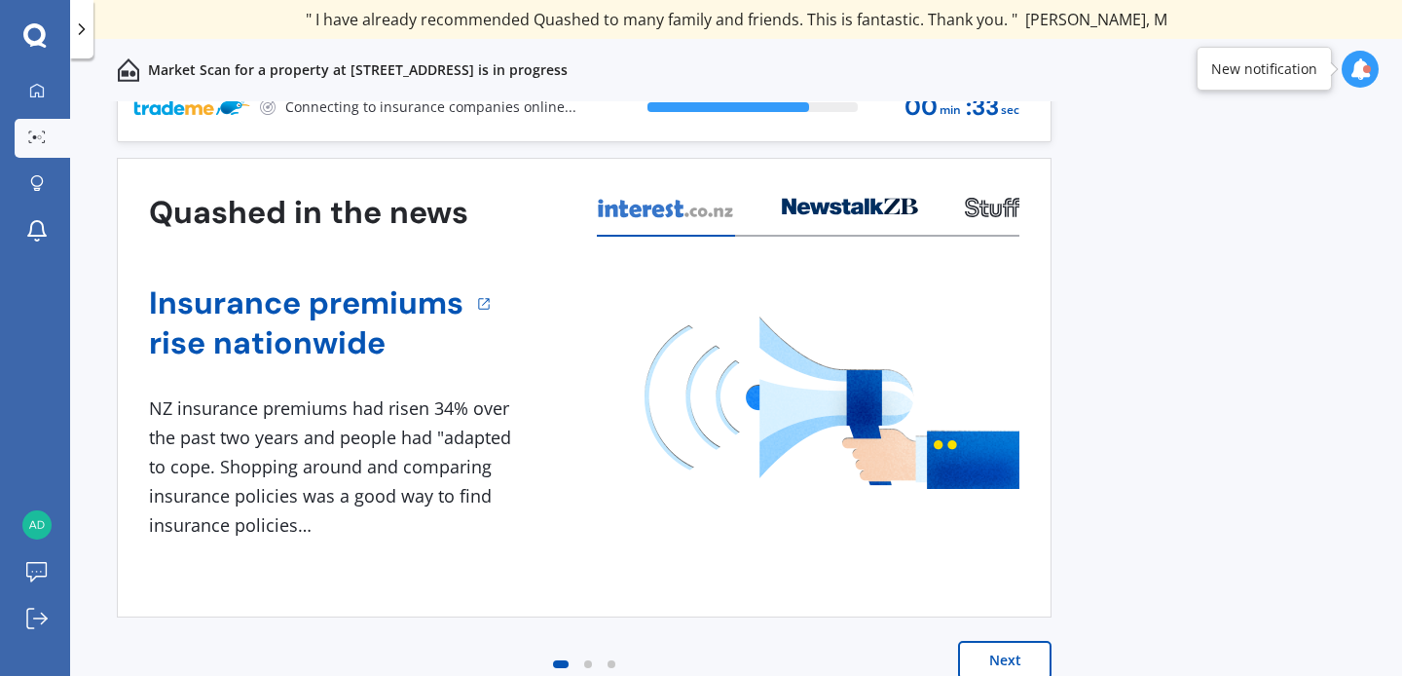
click at [981, 639] on div "Quashed in the news Insurance premiums rise nationwide 1 NZ insurance premiums …" at bounding box center [584, 438] width 935 height 561
click at [981, 652] on button "Next" at bounding box center [1004, 660] width 93 height 39
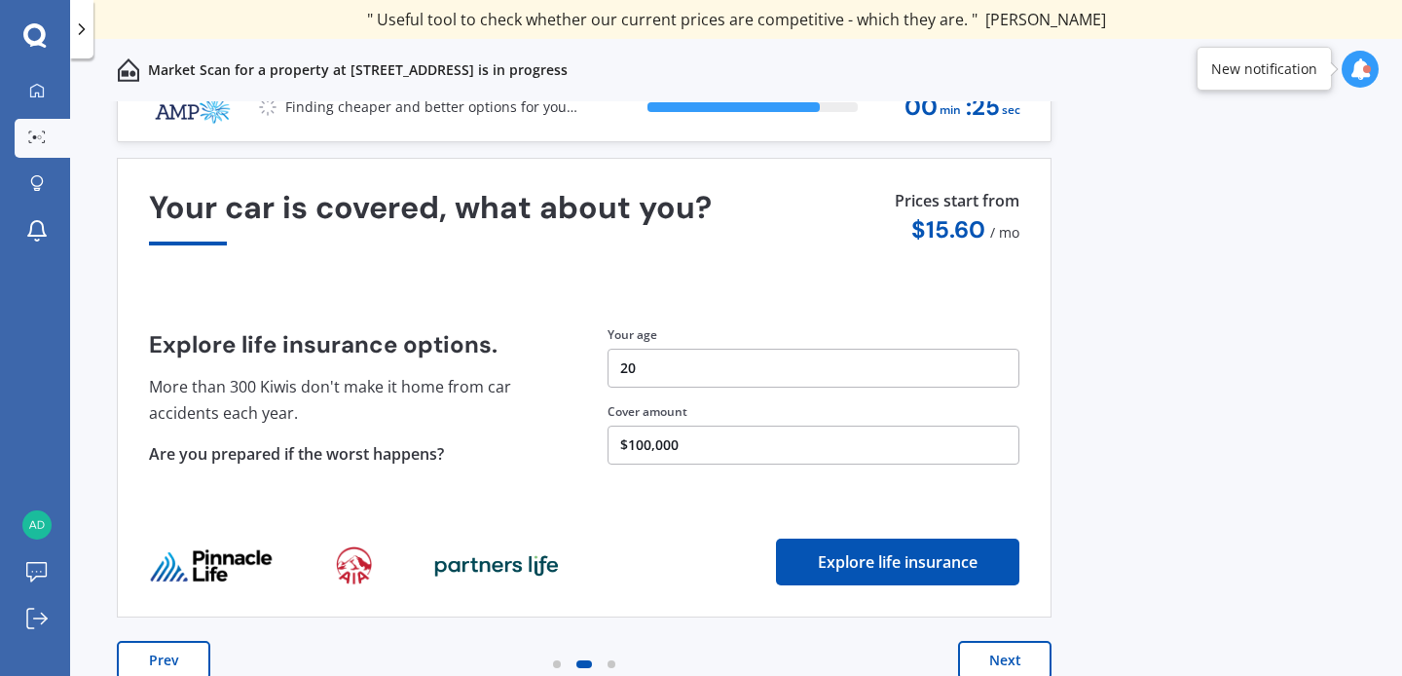
click at [971, 654] on button "Next" at bounding box center [1004, 660] width 93 height 39
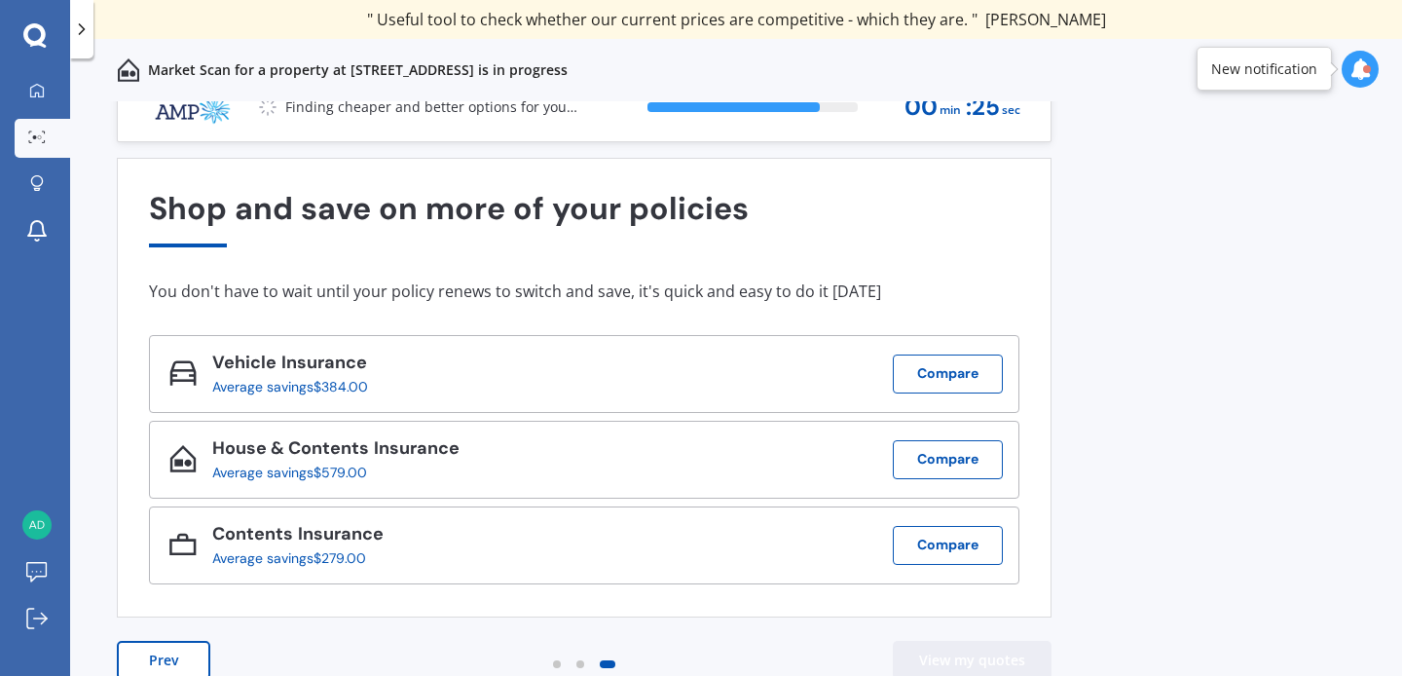
scroll to position [0, 0]
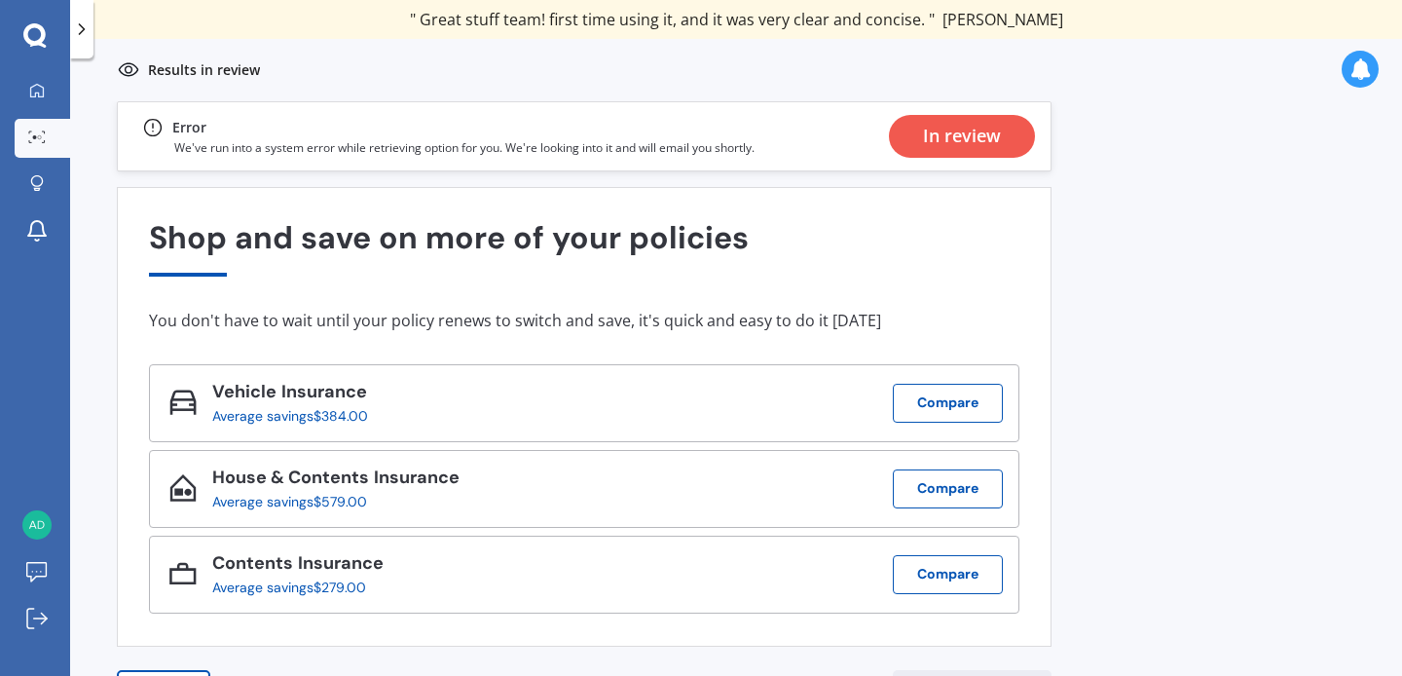
click at [953, 129] on div "In review" at bounding box center [962, 136] width 78 height 43
